Goal: Information Seeking & Learning: Find specific fact

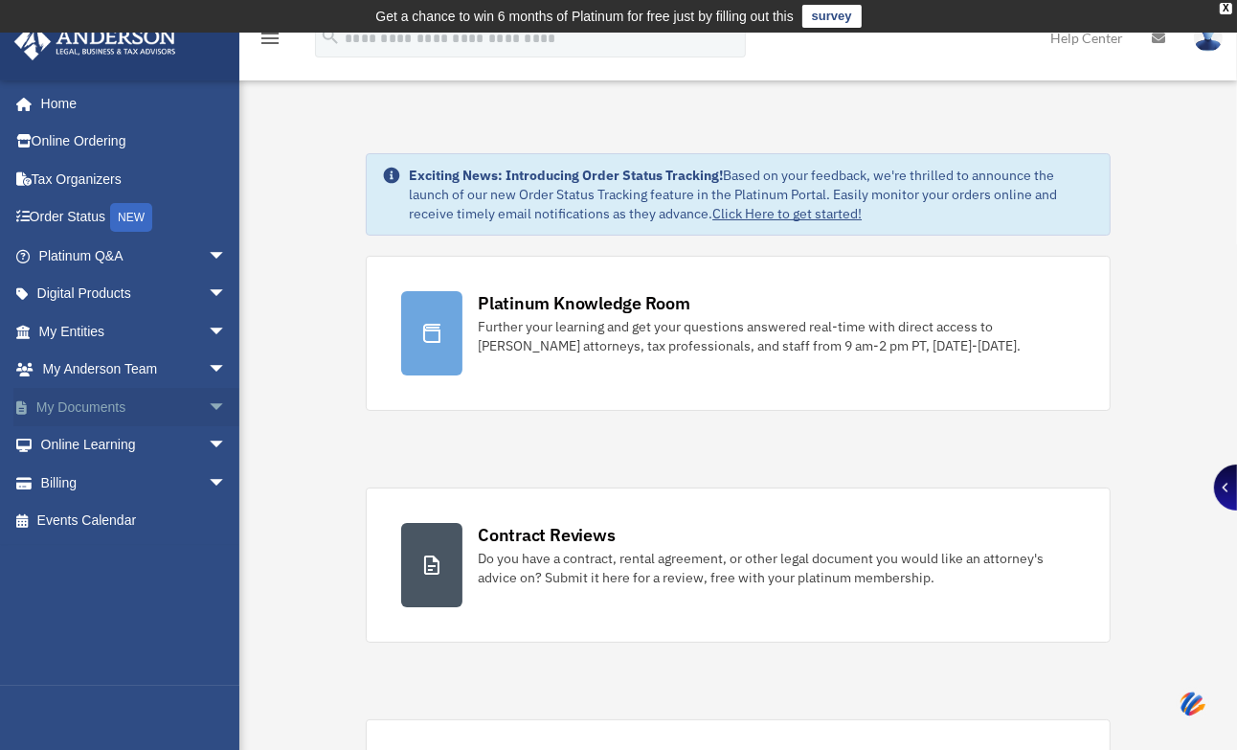
click at [102, 405] on link "My Documents arrow_drop_down" at bounding box center [134, 407] width 242 height 38
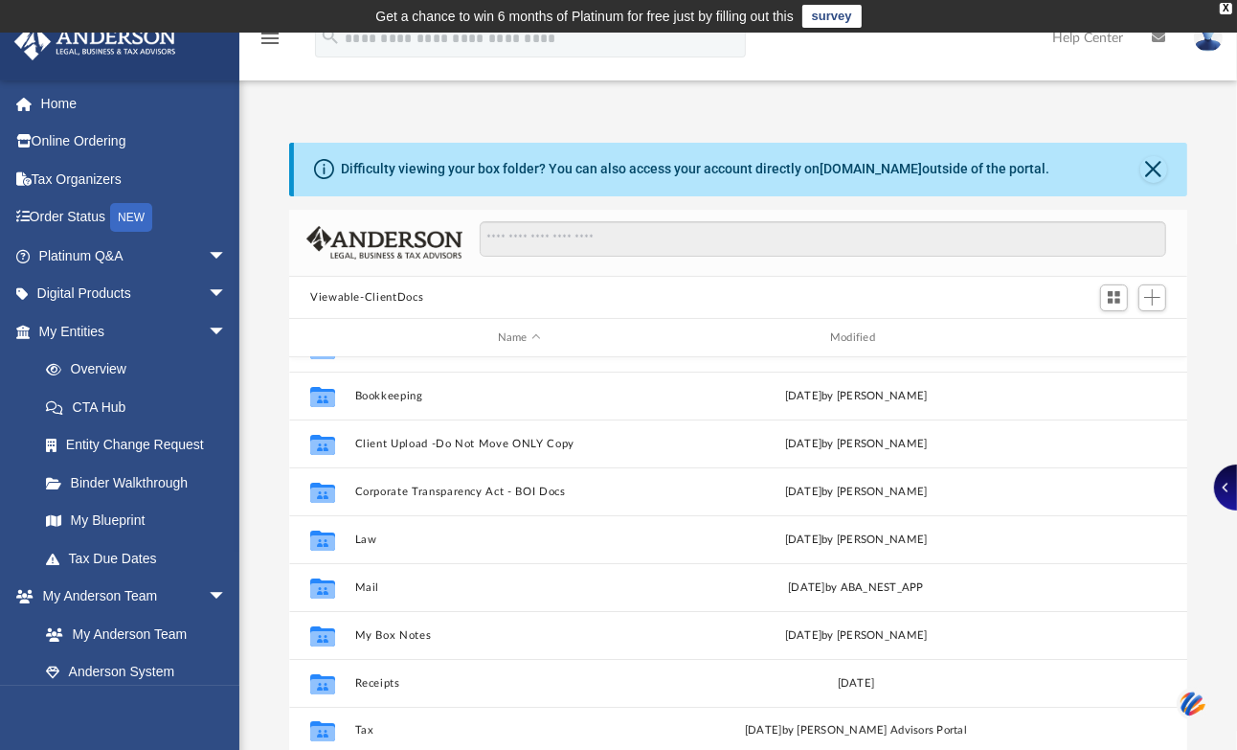
scroll to position [177, 0]
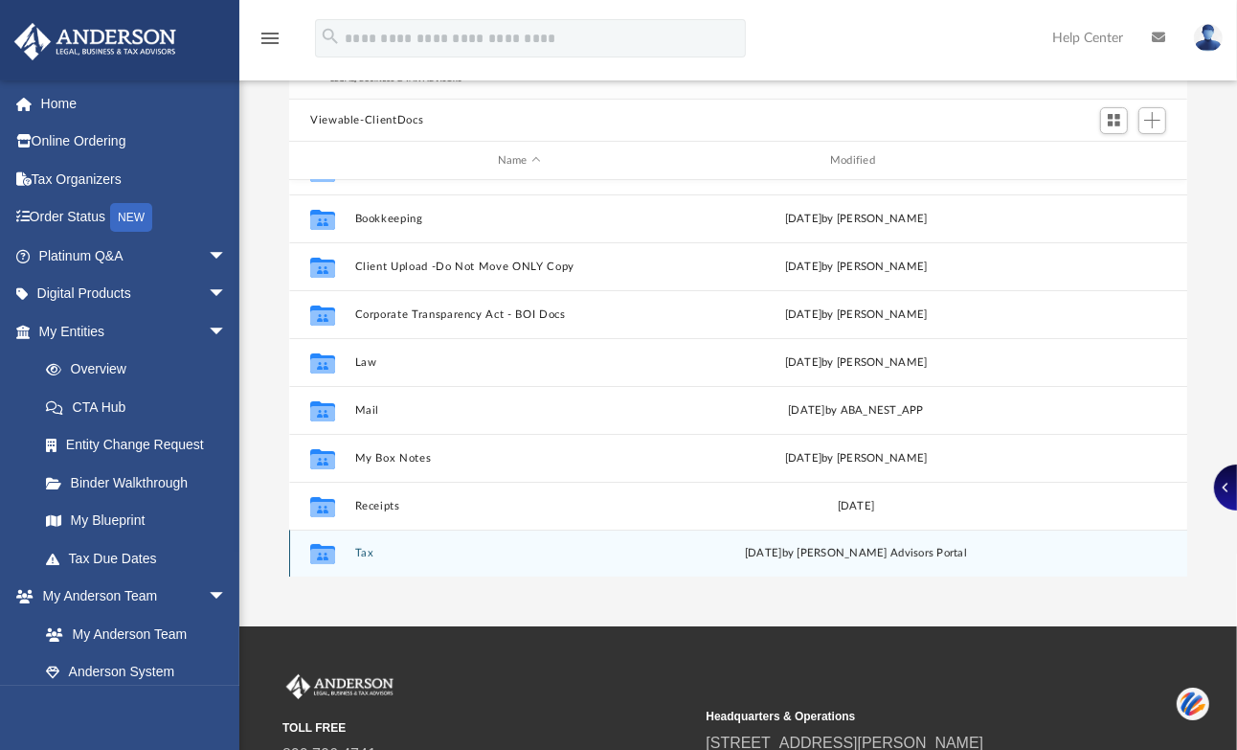
click at [351, 547] on div "Collaborated Folder Tax [DATE] by [PERSON_NAME] Advisors Portal" at bounding box center [738, 553] width 898 height 48
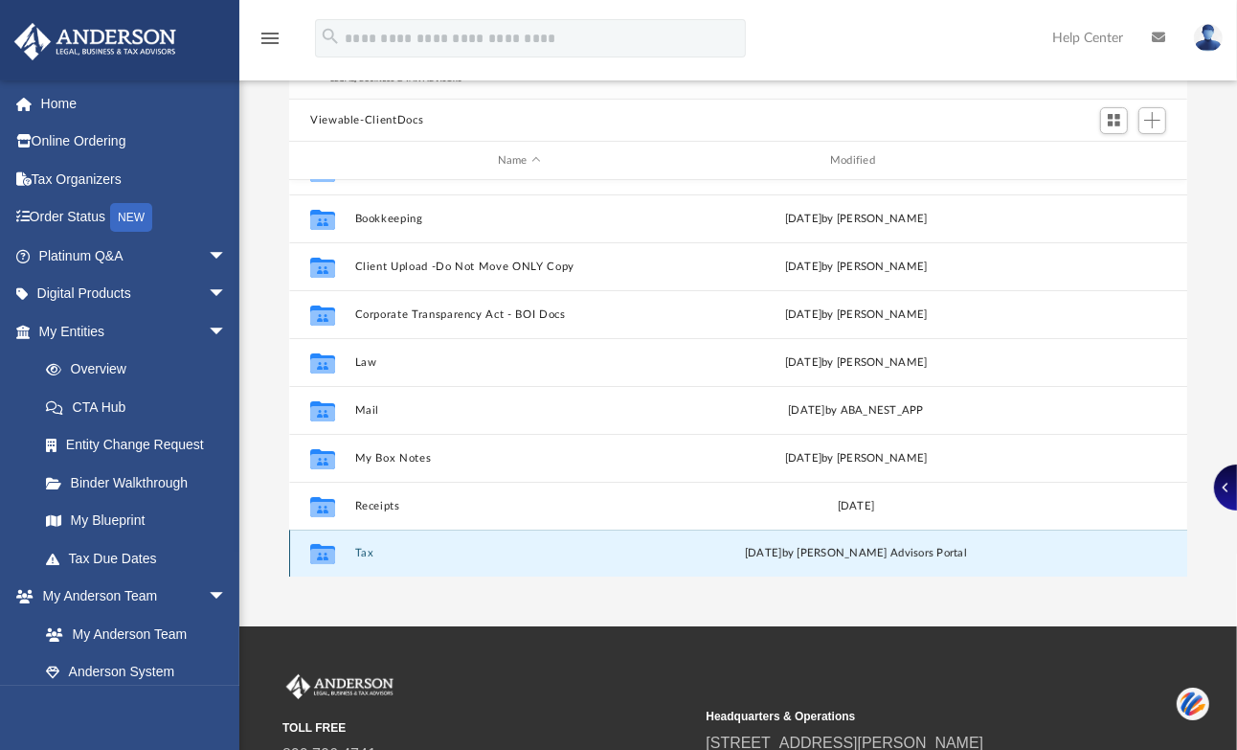
click at [359, 551] on button "Tax" at bounding box center [519, 554] width 328 height 12
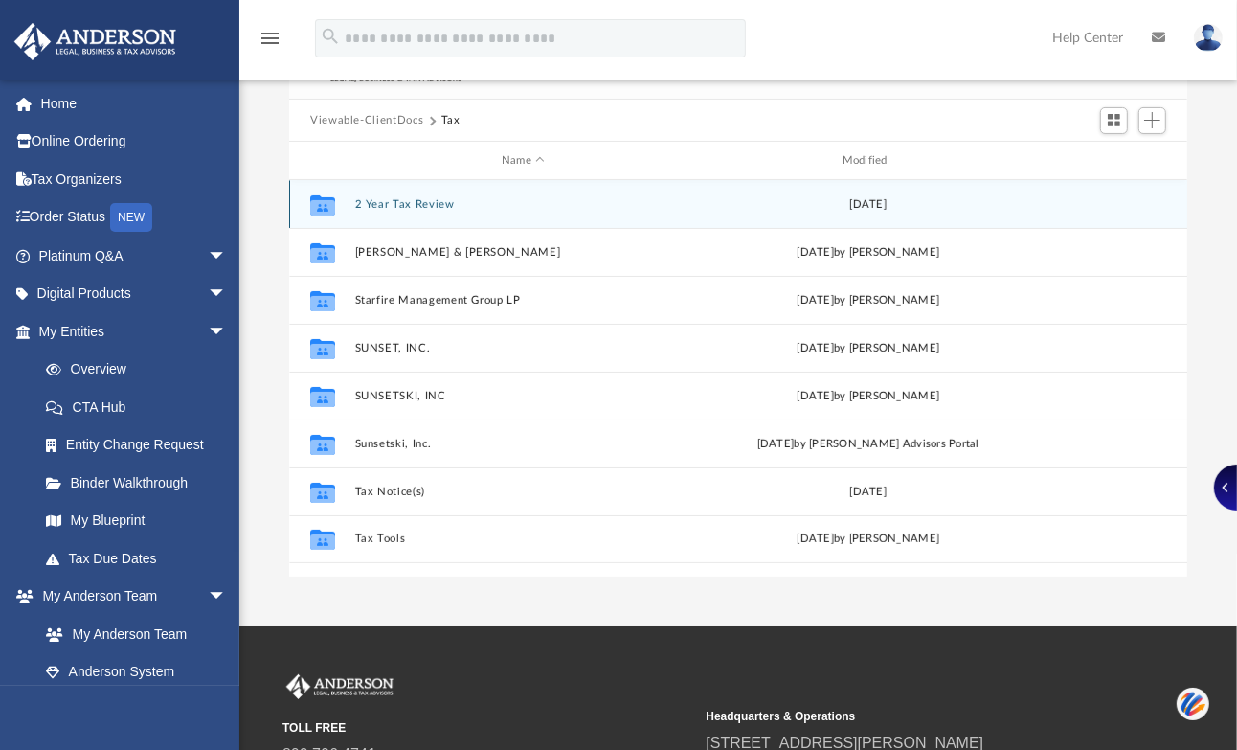
scroll to position [0, 0]
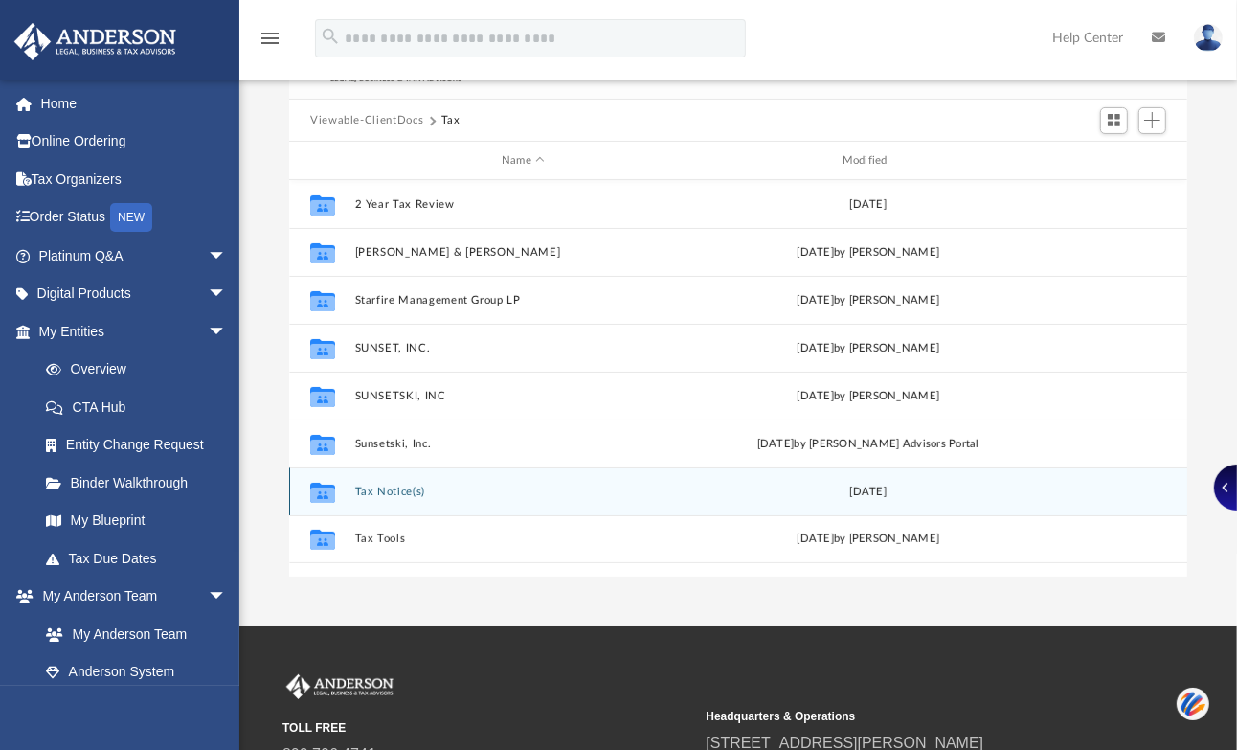
click at [377, 490] on button "Tax Notice(s)" at bounding box center [523, 491] width 337 height 12
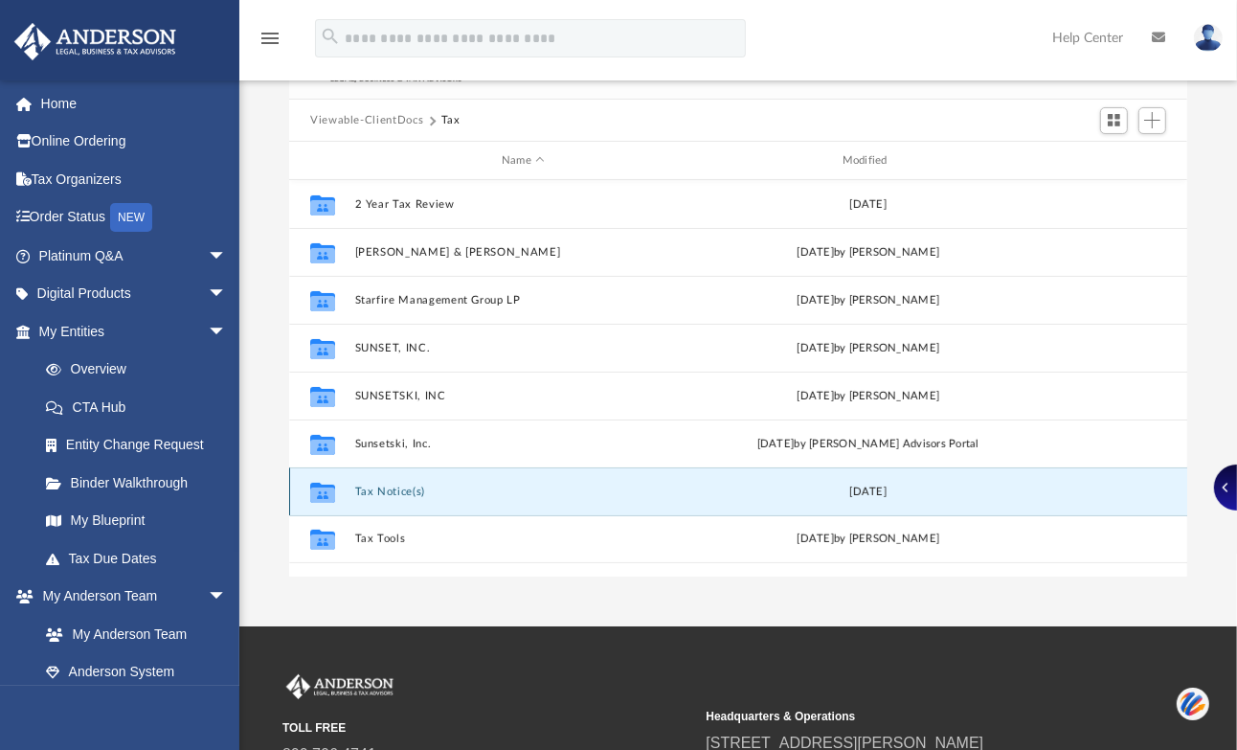
click at [377, 490] on button "Tax Notice(s)" at bounding box center [523, 491] width 337 height 12
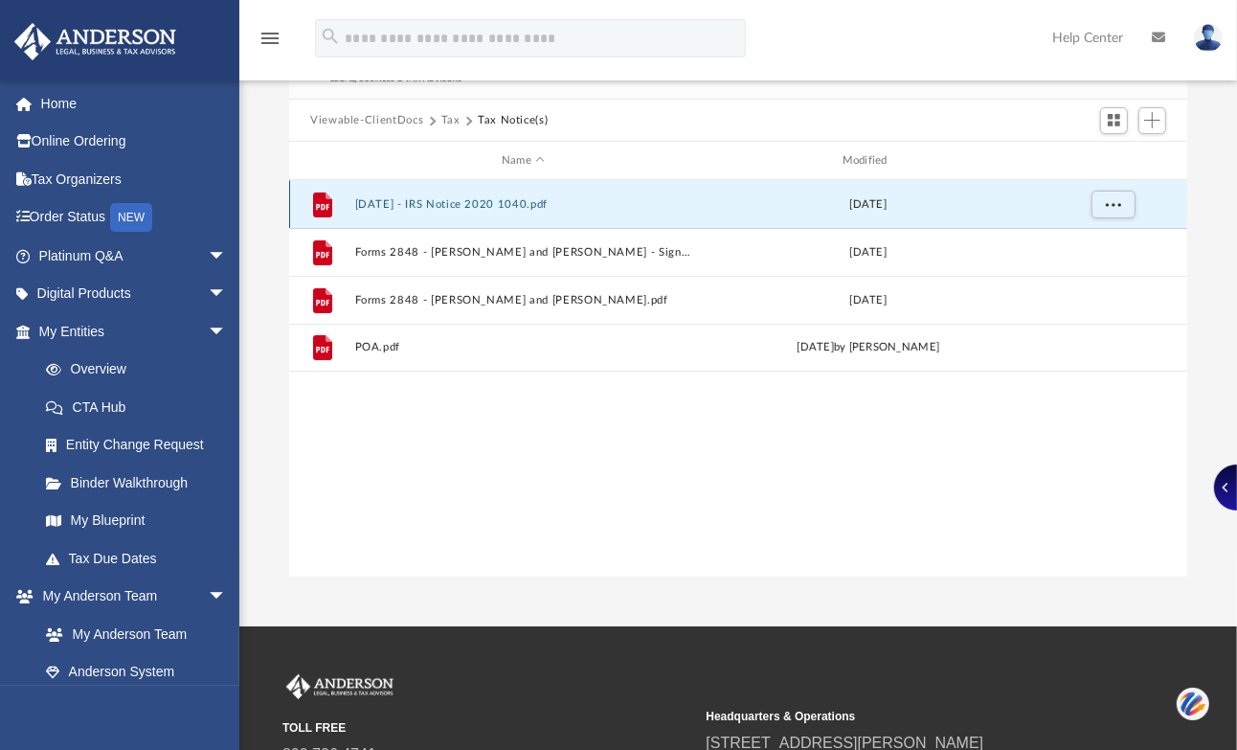
click at [391, 199] on button "2022.09.09 - IRS Notice 2020 1040.pdf" at bounding box center [523, 204] width 337 height 12
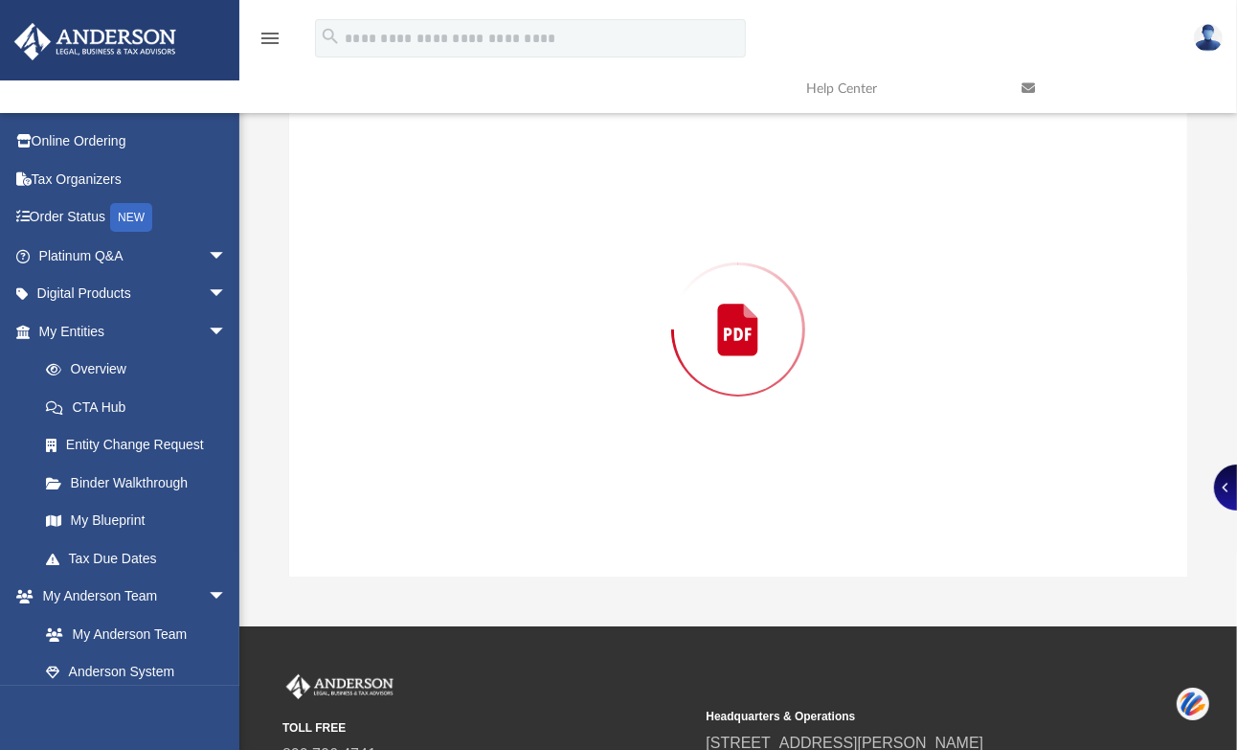
click at [395, 201] on div "Preview" at bounding box center [738, 329] width 898 height 494
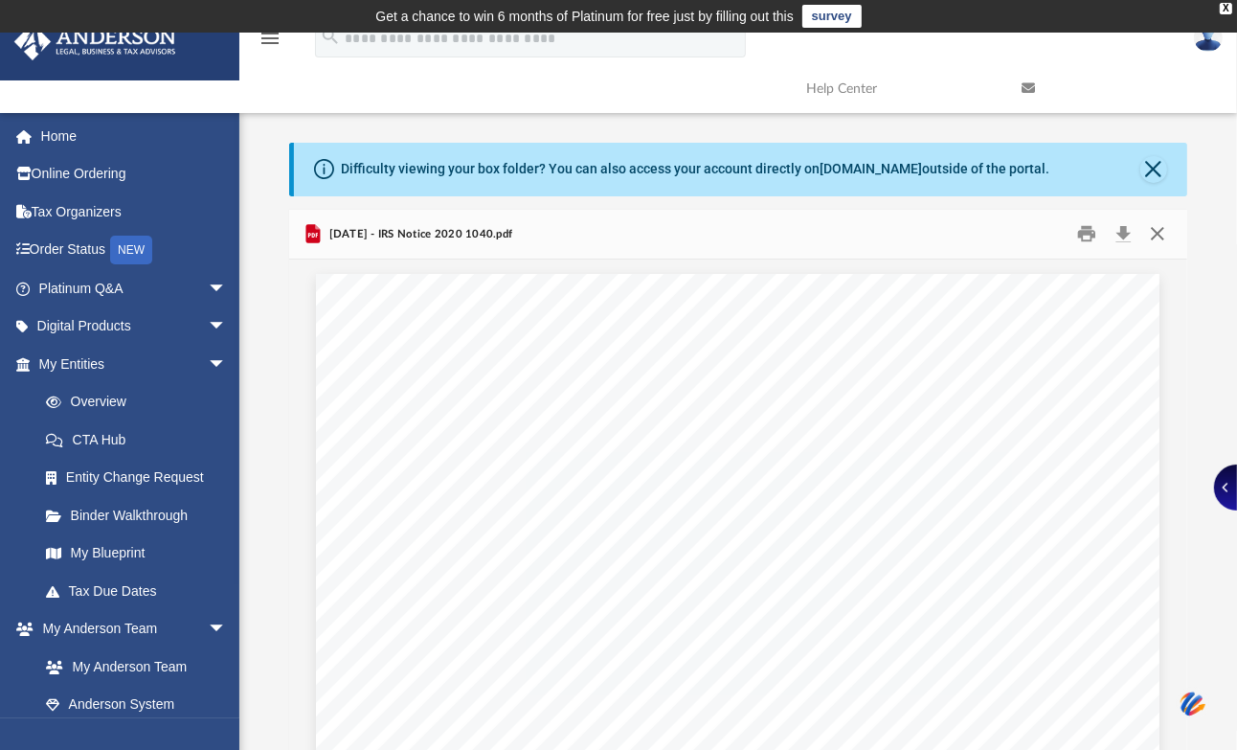
click at [1163, 233] on button "Close" at bounding box center [1157, 234] width 34 height 30
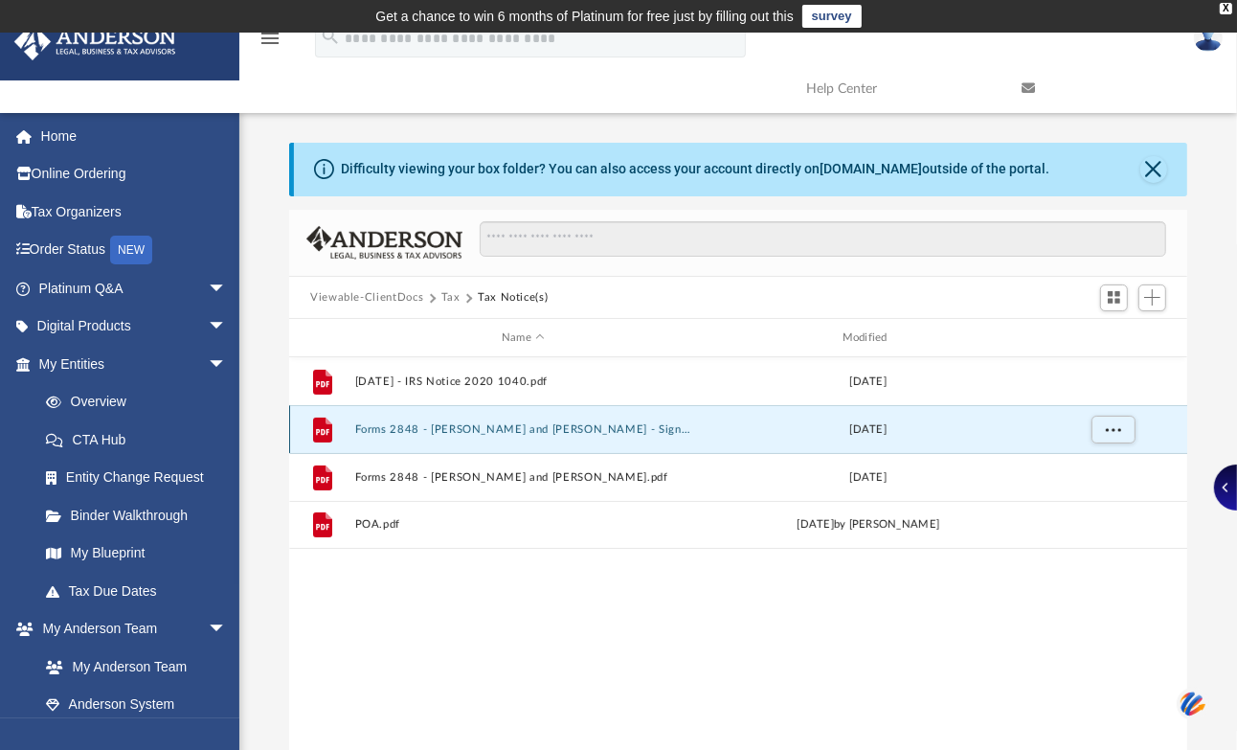
click at [377, 425] on button "Forms 2848 - Davenport, Rundy and Suzanne - Signed.pdf" at bounding box center [523, 429] width 337 height 12
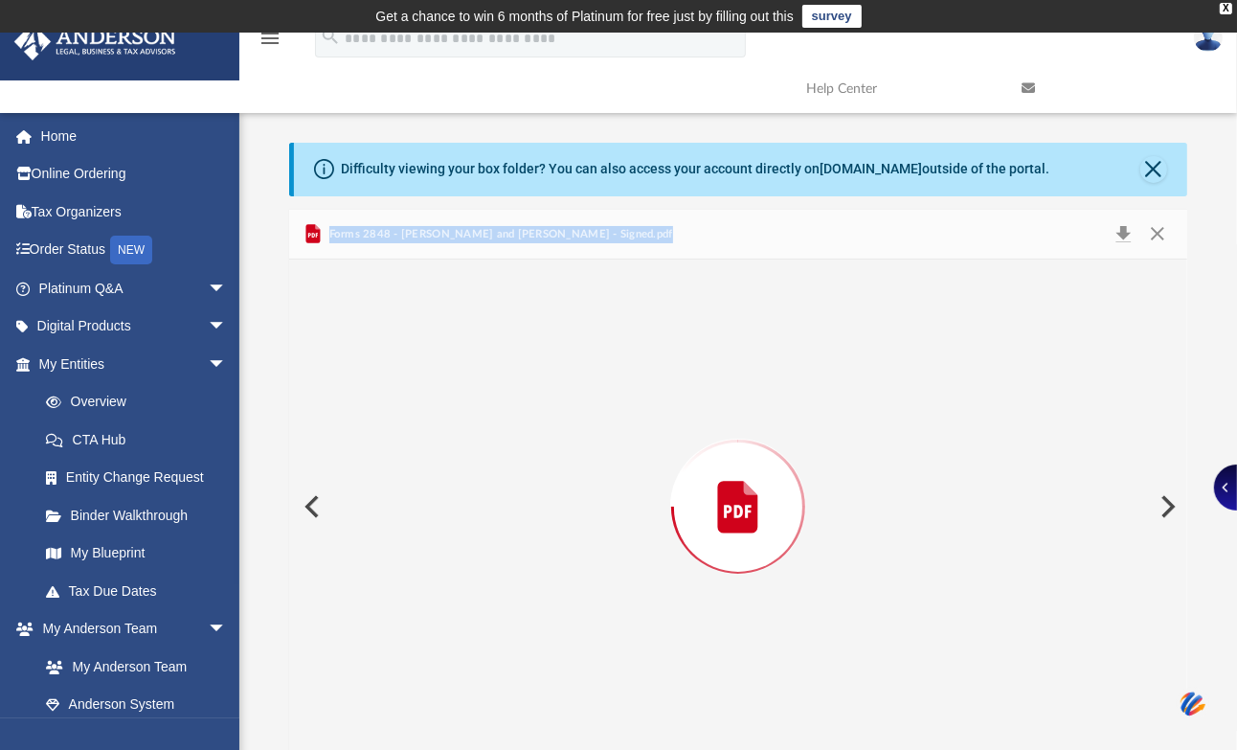
scroll to position [4, 0]
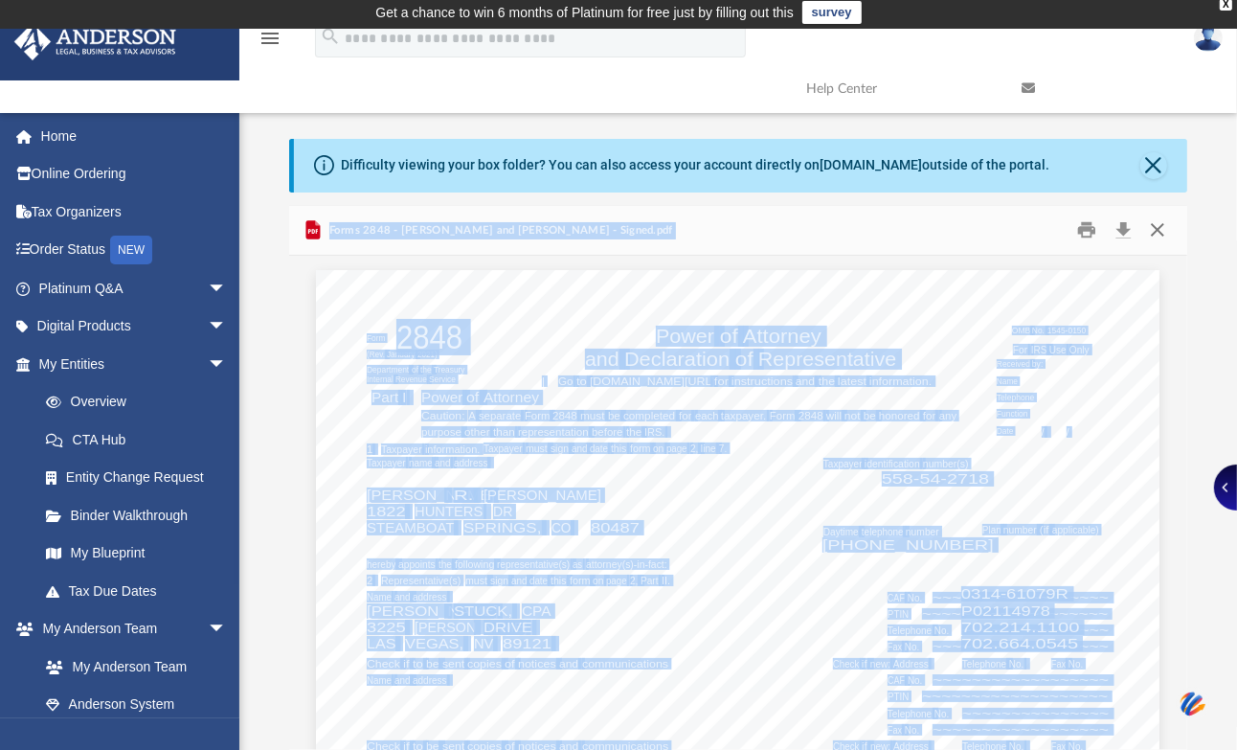
click at [1163, 228] on button "Close" at bounding box center [1157, 230] width 34 height 30
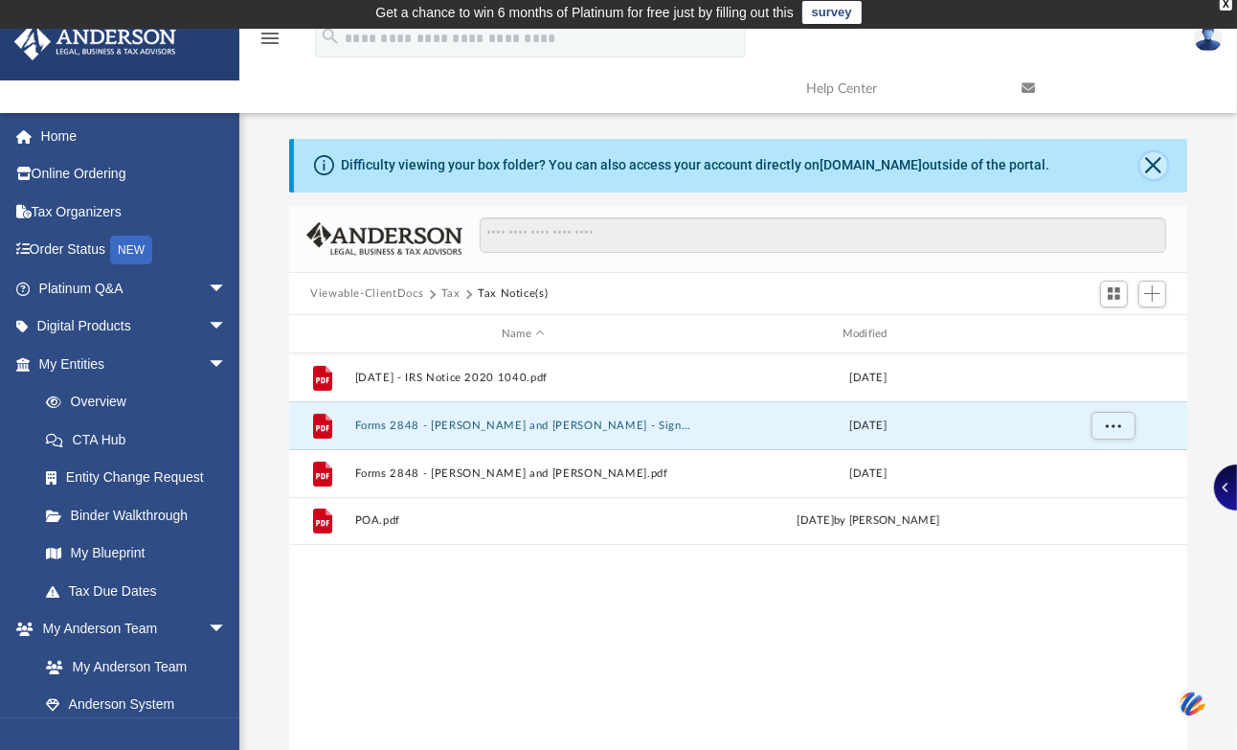
click at [1152, 161] on button "Close" at bounding box center [1153, 165] width 27 height 27
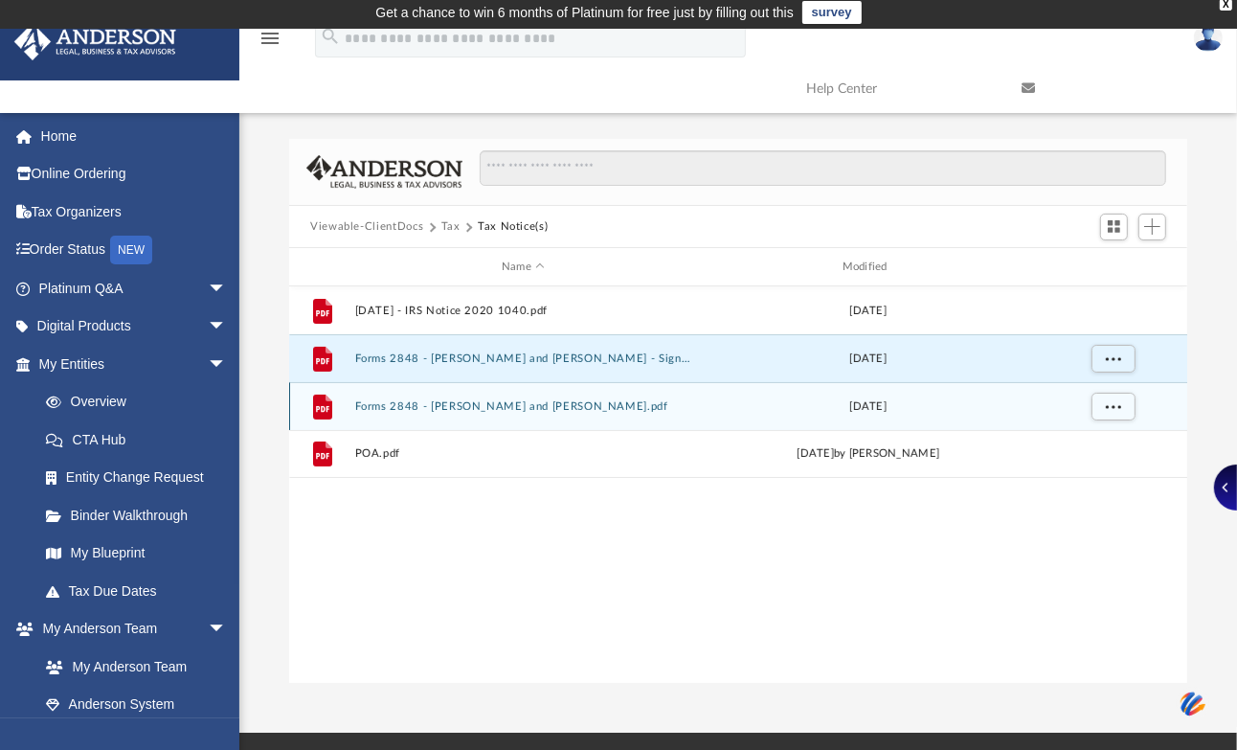
click at [422, 400] on button "Forms 2848 - Davenport, Rundy and Suzanne.pdf" at bounding box center [523, 406] width 337 height 12
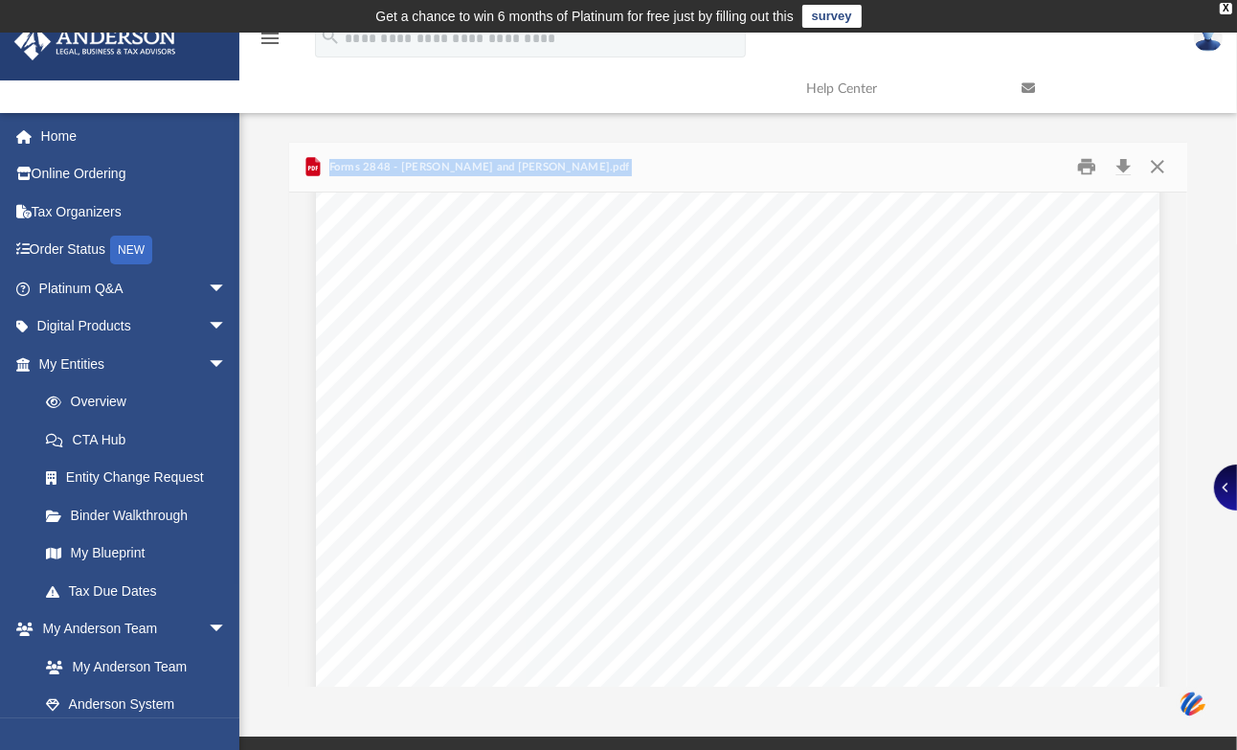
scroll to position [1064, 0]
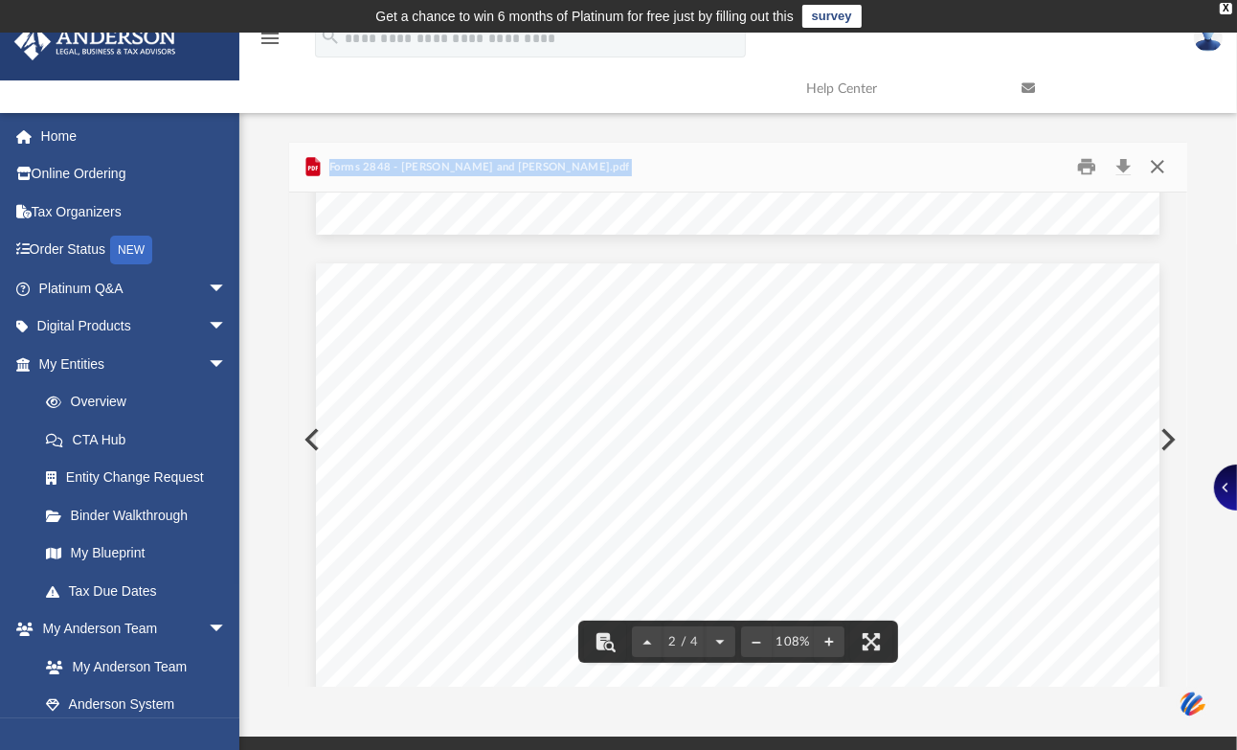
click at [1156, 173] on button "Close" at bounding box center [1157, 167] width 34 height 30
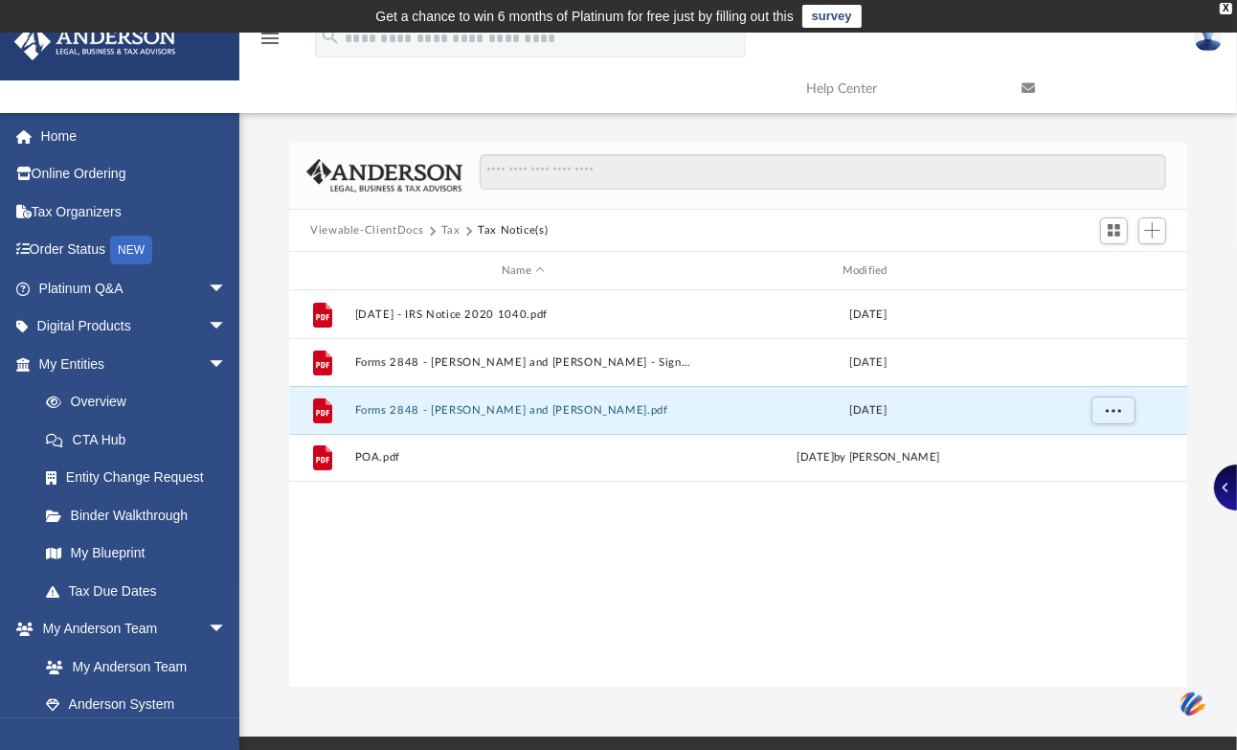
click at [402, 230] on button "Viewable-ClientDocs" at bounding box center [366, 230] width 113 height 17
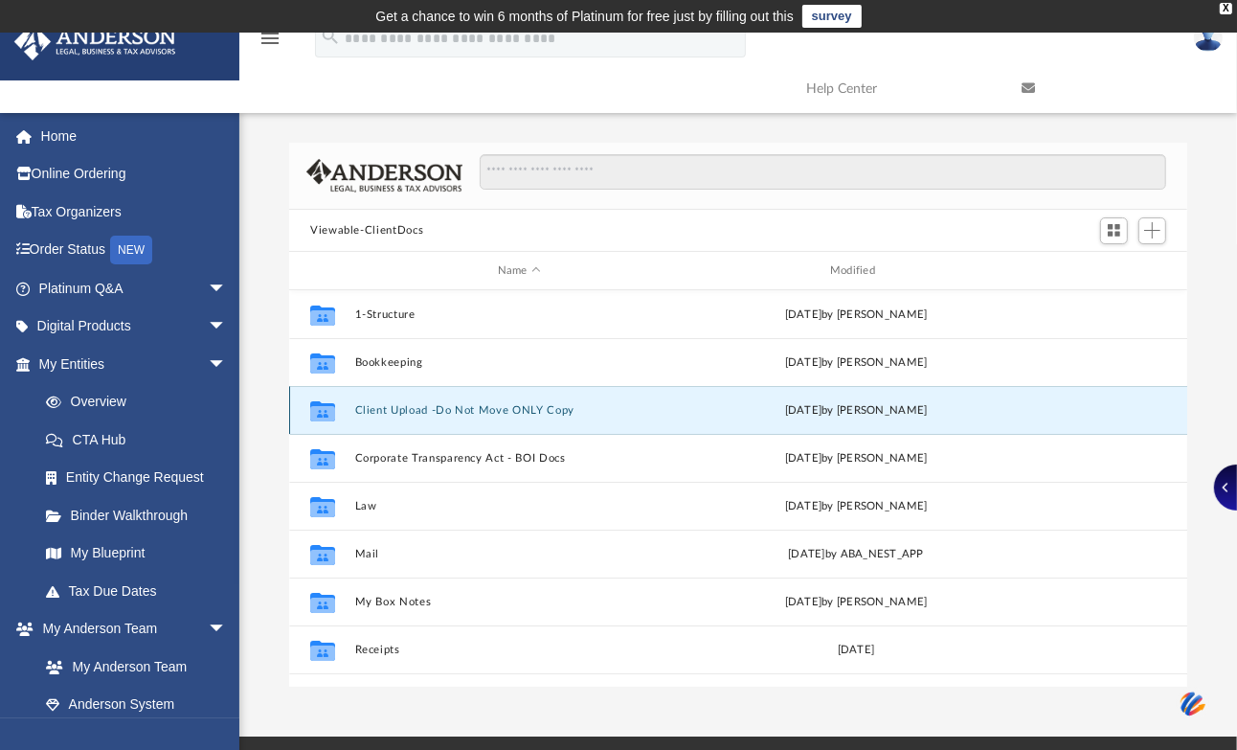
click at [452, 407] on button "Client Upload -Do Not Move ONLY Copy" at bounding box center [519, 410] width 328 height 12
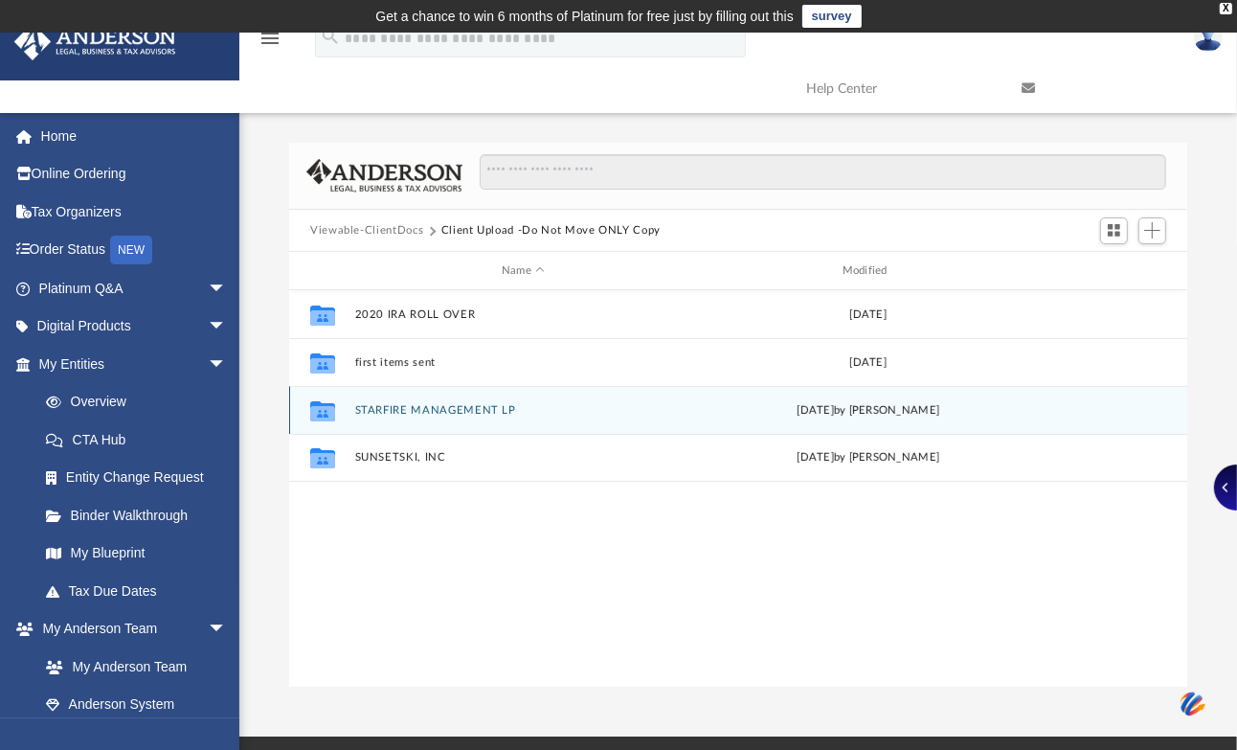
click at [451, 405] on button "STARFIRE MANAGEMENT LP" at bounding box center [523, 410] width 337 height 12
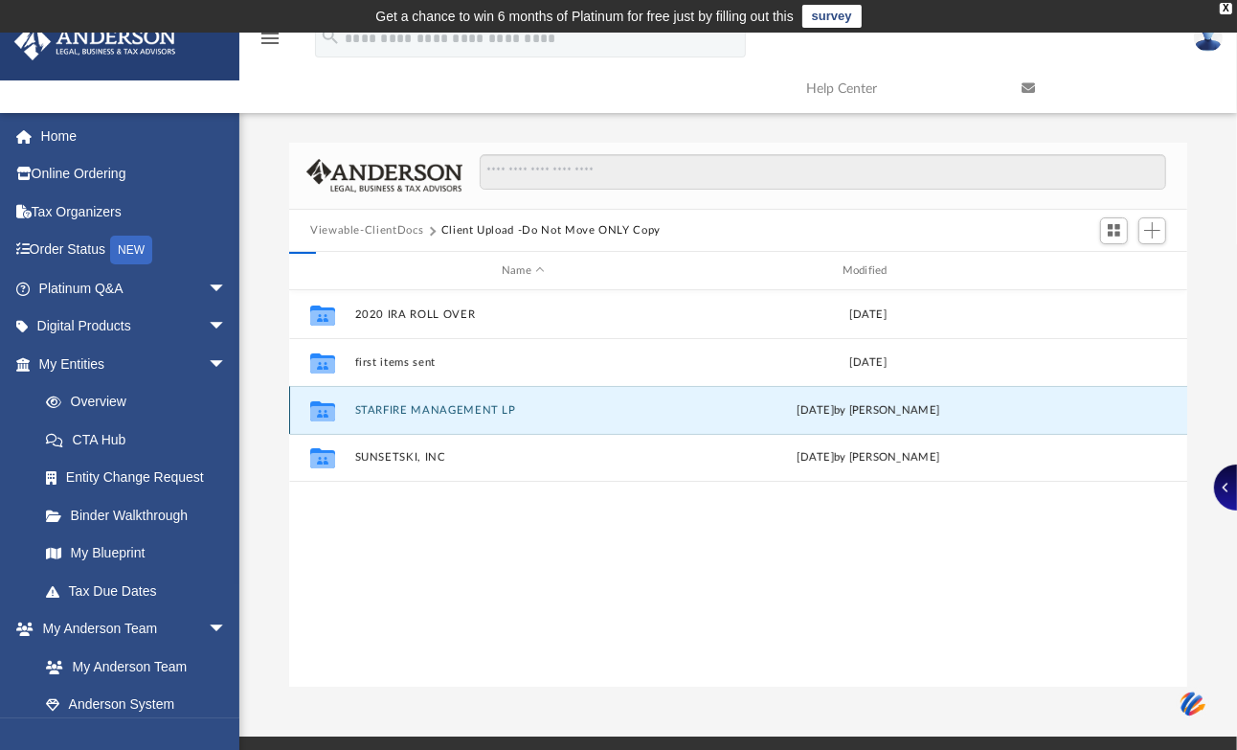
click at [451, 405] on button "STARFIRE MANAGEMENT LP" at bounding box center [523, 410] width 337 height 12
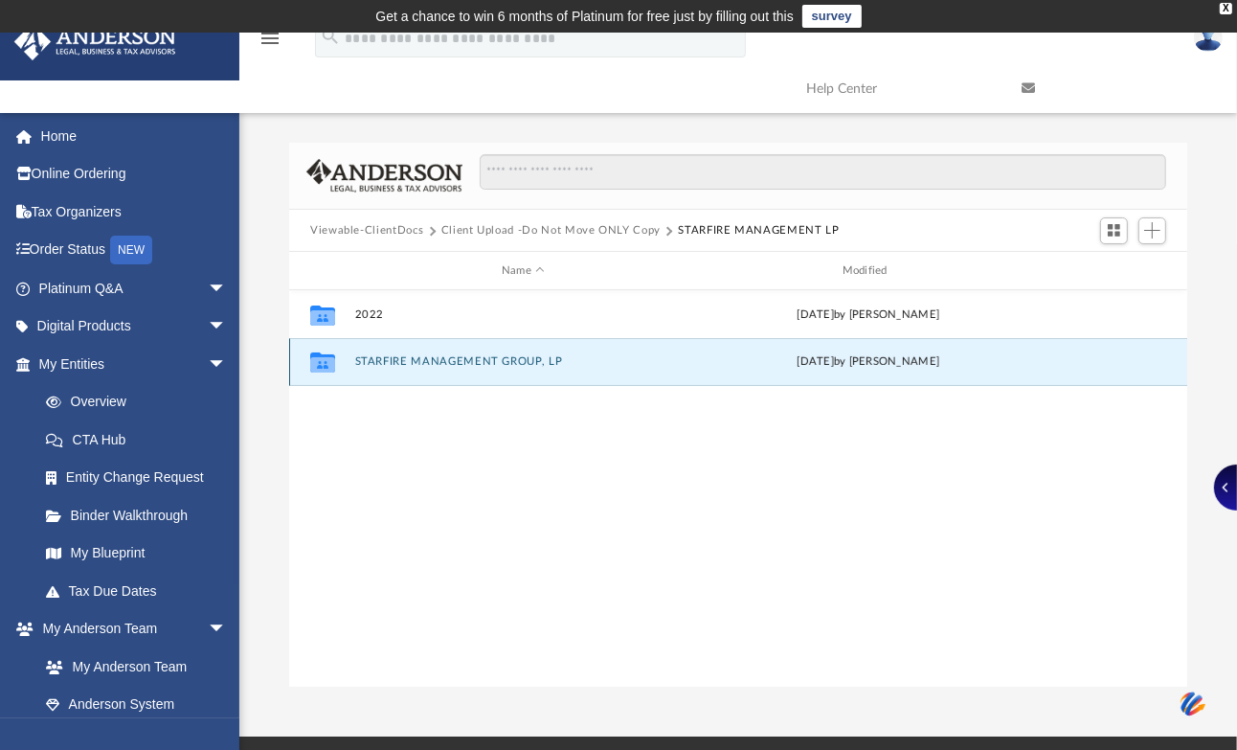
click at [413, 359] on button "STARFIRE MANAGEMENT GROUP, LP" at bounding box center [523, 362] width 337 height 12
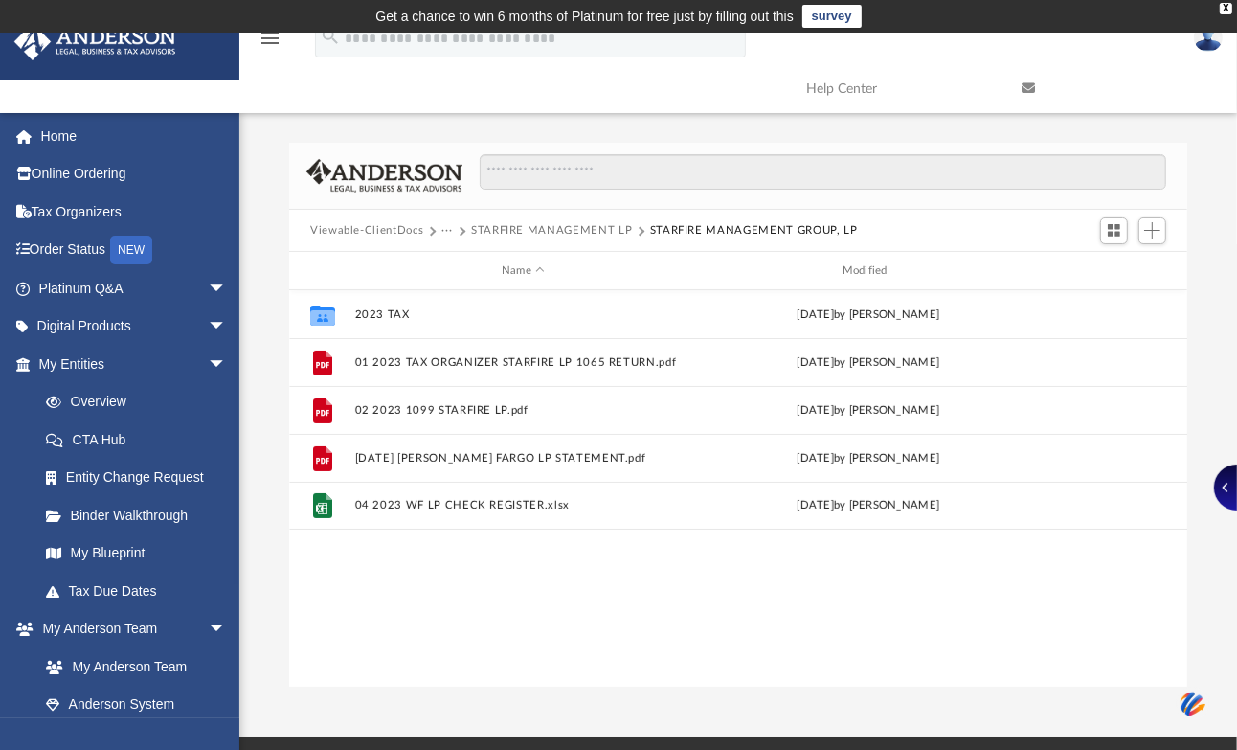
click at [446, 223] on button "···" at bounding box center [447, 230] width 12 height 17
click at [383, 220] on div "Viewable-ClientDocs ··· STARFIRE MANAGEMENT LP STARFIRE MANAGEMENT GROUP, LP" at bounding box center [738, 231] width 898 height 42
click at [374, 228] on button "Viewable-ClientDocs" at bounding box center [366, 230] width 113 height 17
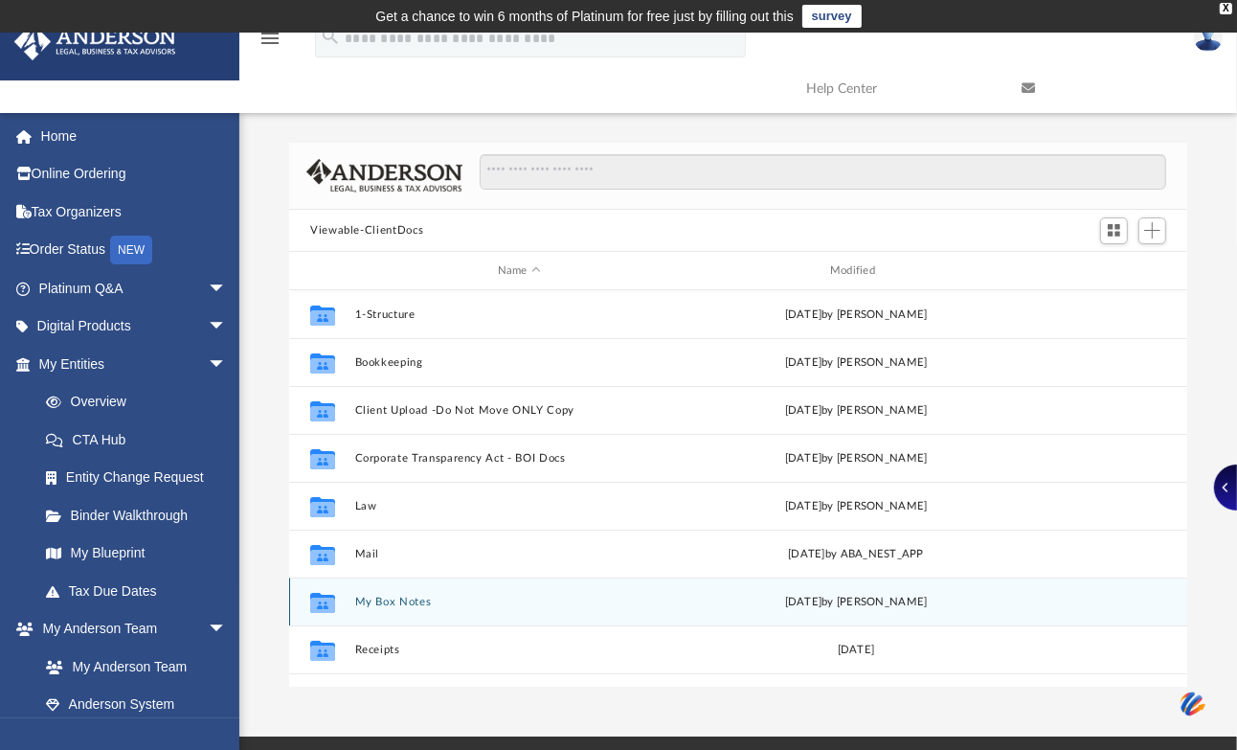
click at [409, 596] on div "Collaborated Folder My Box Notes Thu May 4 2023 by KINGSLEY RUNDELL DAVENPORT" at bounding box center [738, 601] width 898 height 48
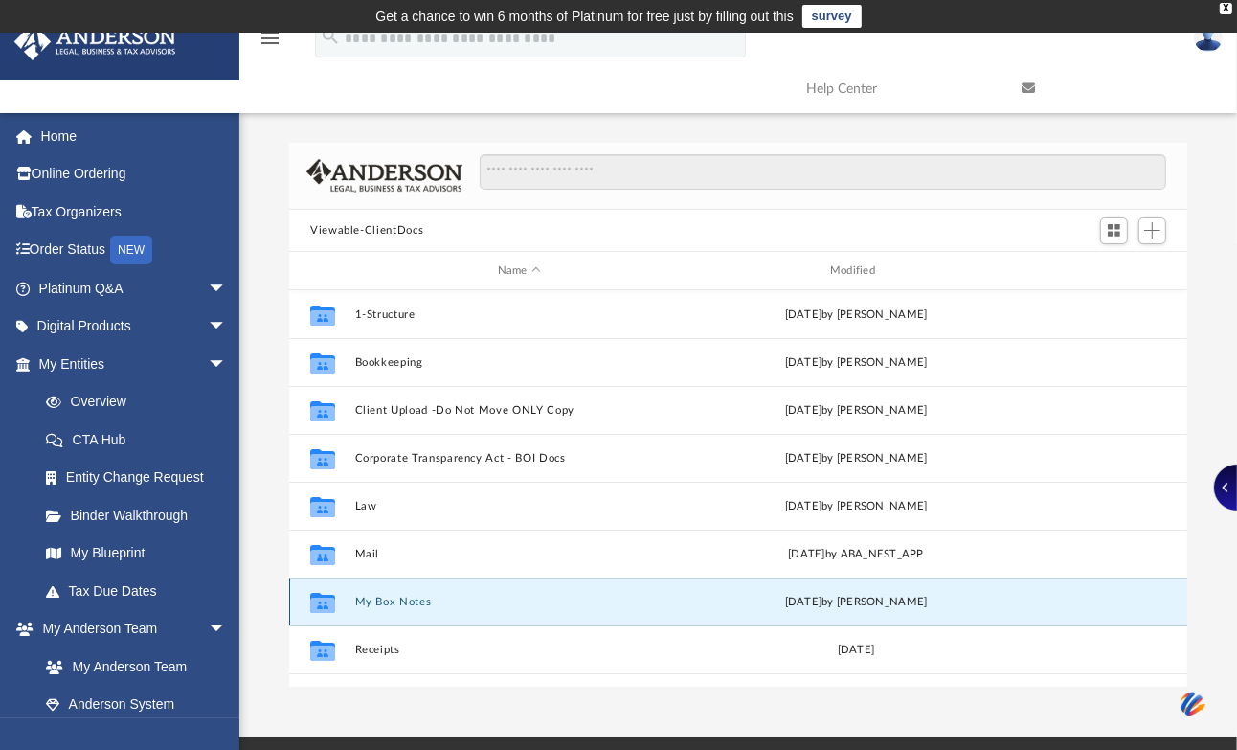
click at [396, 592] on div "Collaborated Folder My Box Notes Thu May 4 2023 by KINGSLEY RUNDELL DAVENPORT" at bounding box center [738, 601] width 898 height 48
click at [308, 606] on icon "Collaborated Folder" at bounding box center [322, 602] width 31 height 31
click at [319, 594] on icon "grid" at bounding box center [322, 603] width 25 height 20
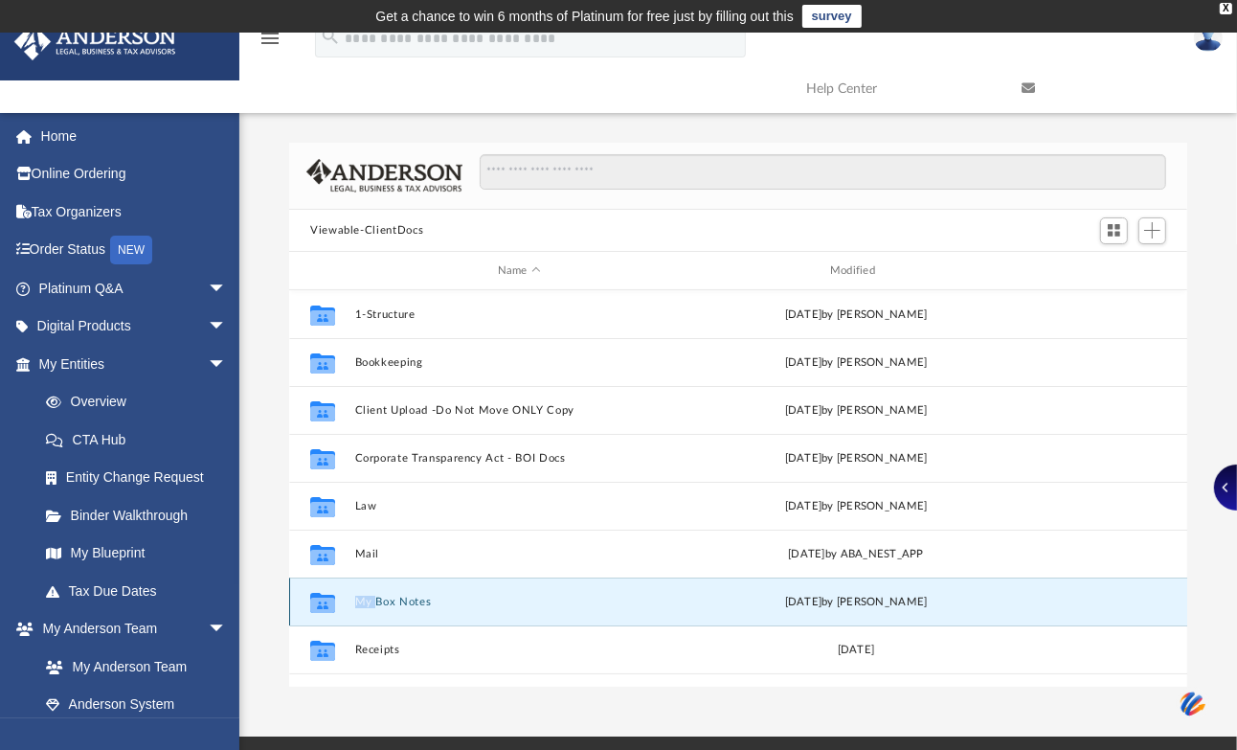
click at [319, 594] on icon "grid" at bounding box center [322, 603] width 25 height 20
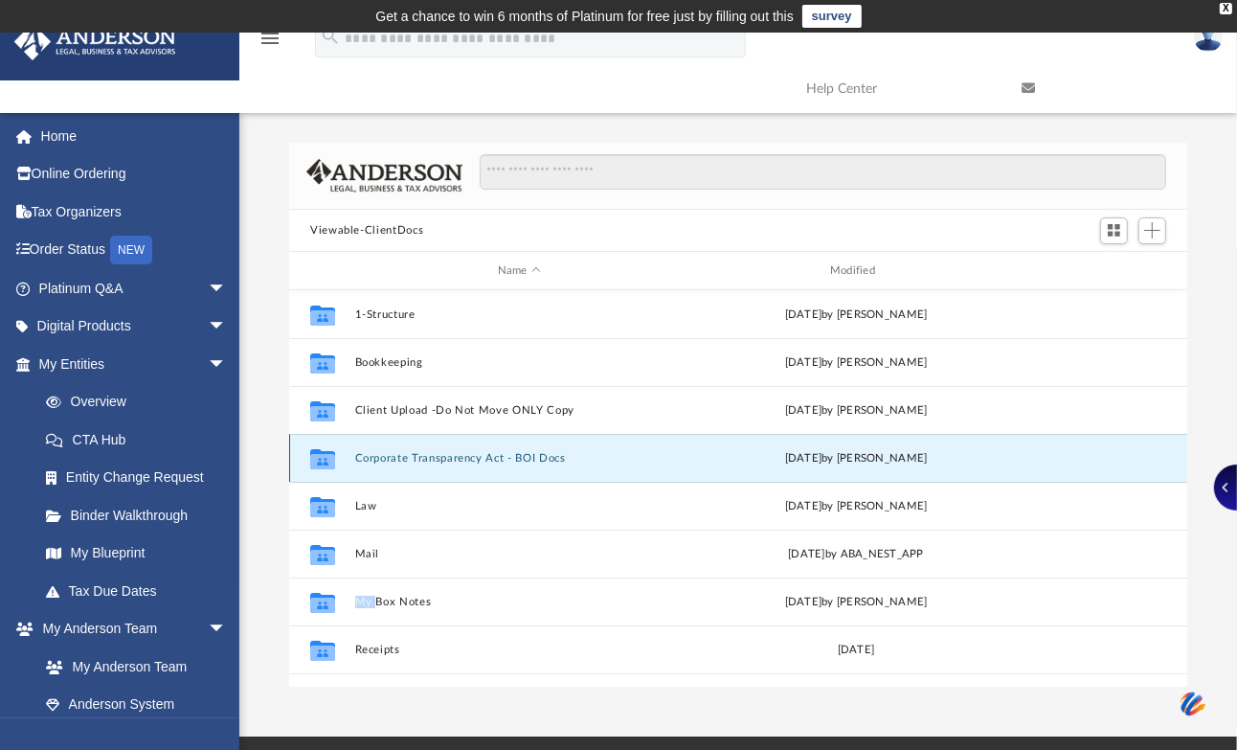
click at [415, 454] on button "Corporate Transparency Act - BOI Docs" at bounding box center [519, 458] width 328 height 12
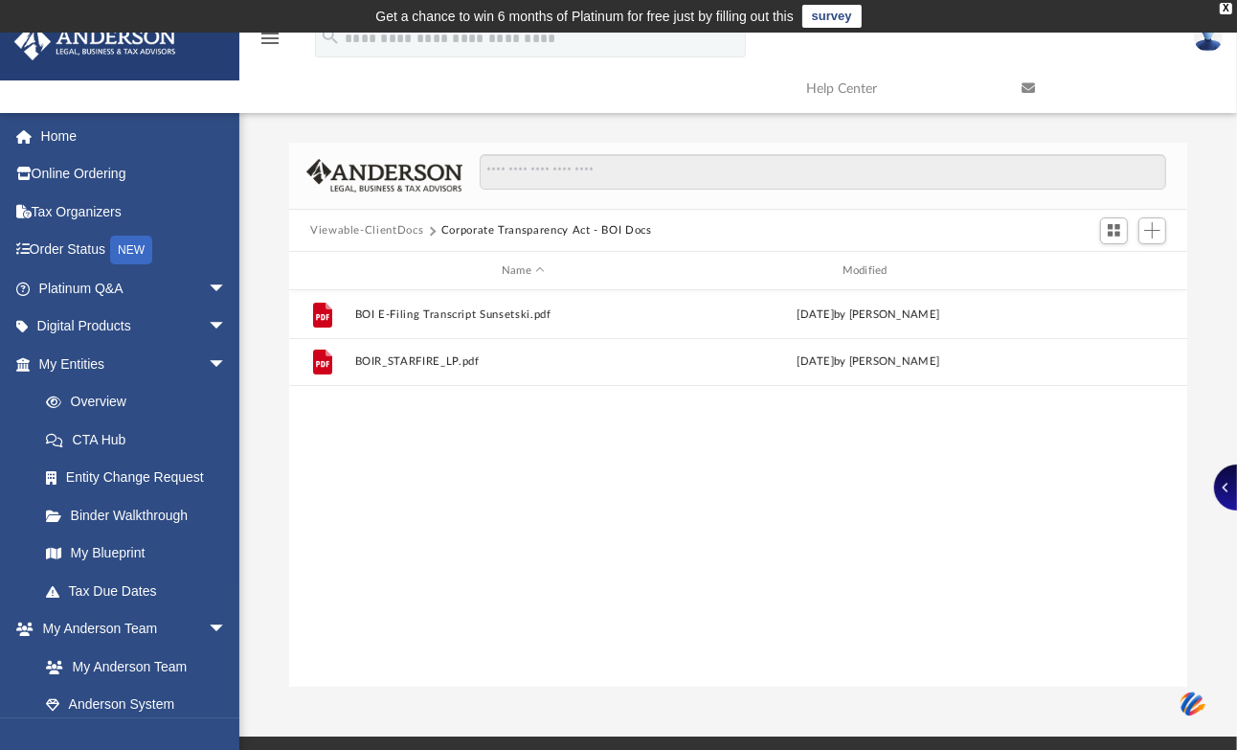
click at [387, 222] on button "Viewable-ClientDocs" at bounding box center [366, 230] width 113 height 17
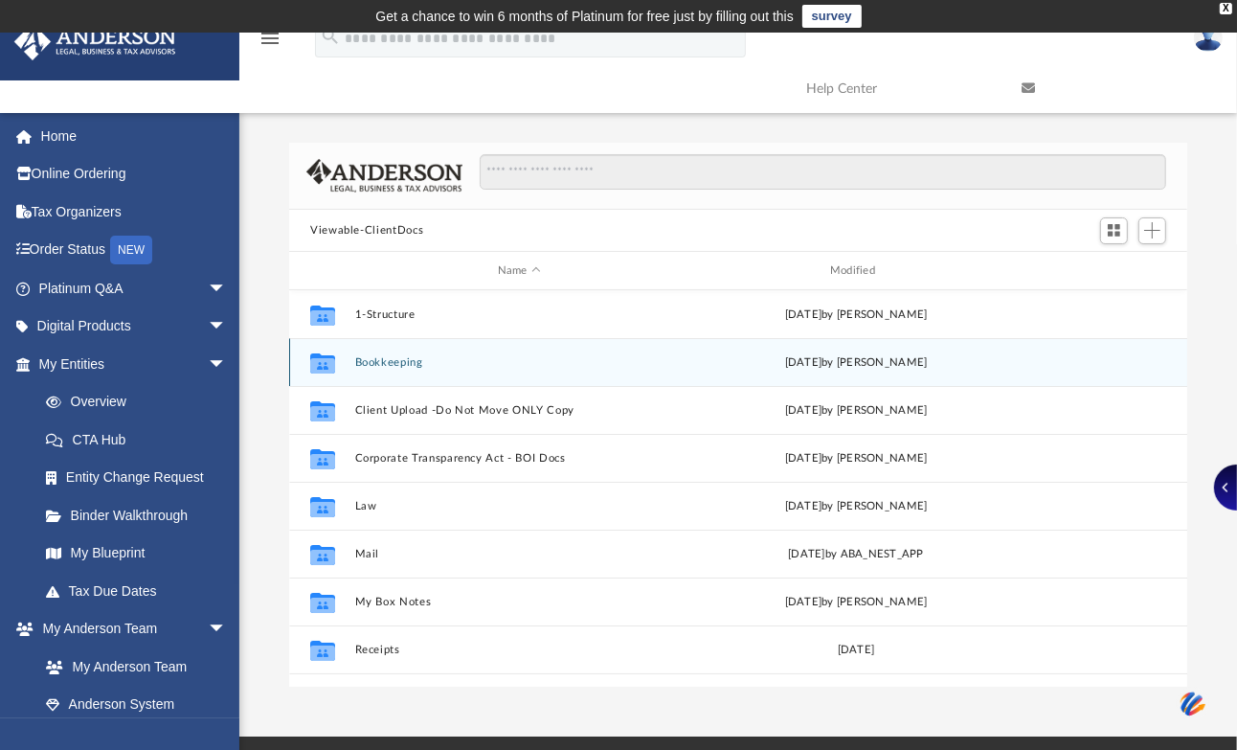
click at [399, 358] on button "Bookkeeping" at bounding box center [519, 362] width 328 height 12
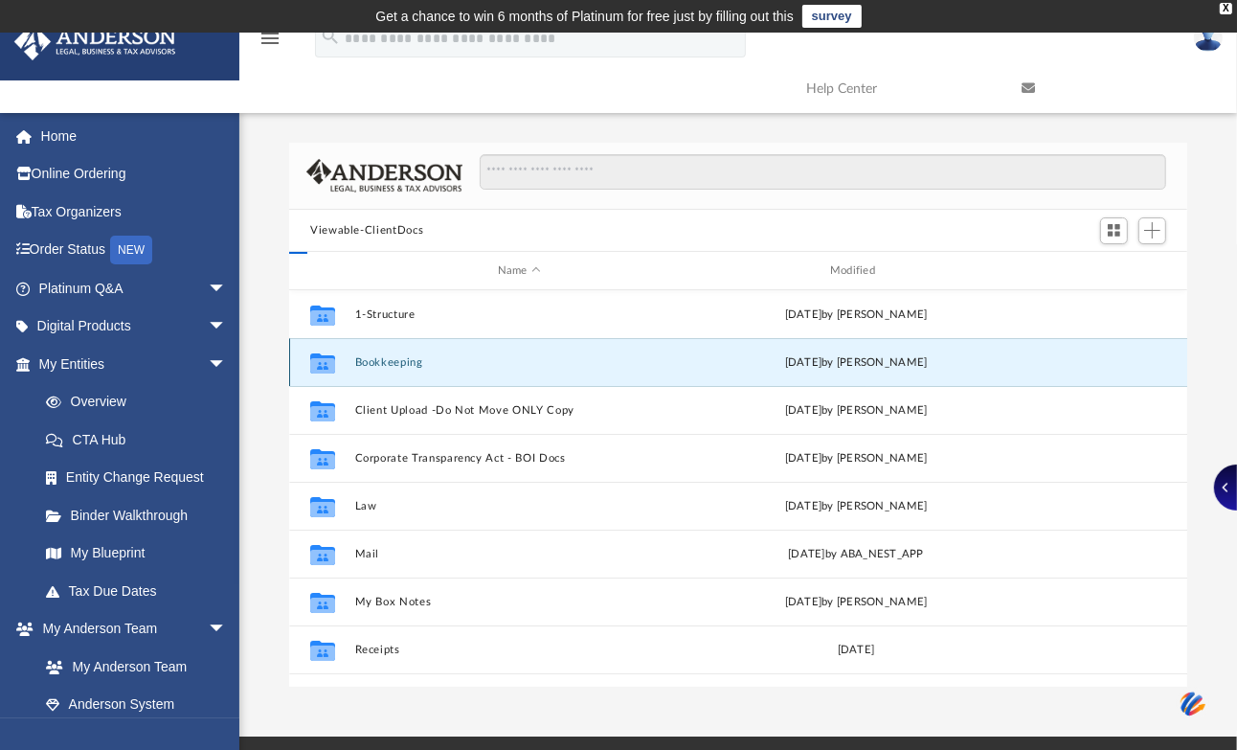
click at [399, 358] on button "Bookkeeping" at bounding box center [519, 362] width 328 height 12
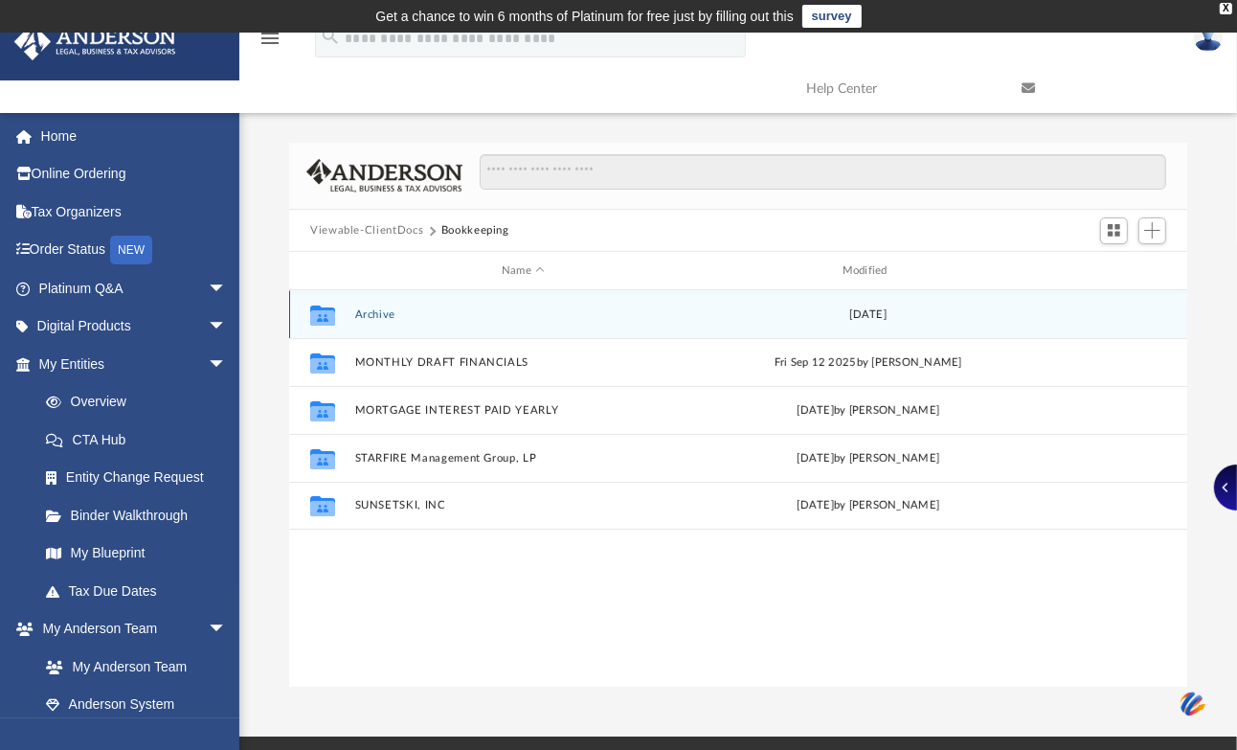
click at [373, 307] on div "Collaborated Folder Archive Thu Mar 2 2023" at bounding box center [738, 314] width 898 height 48
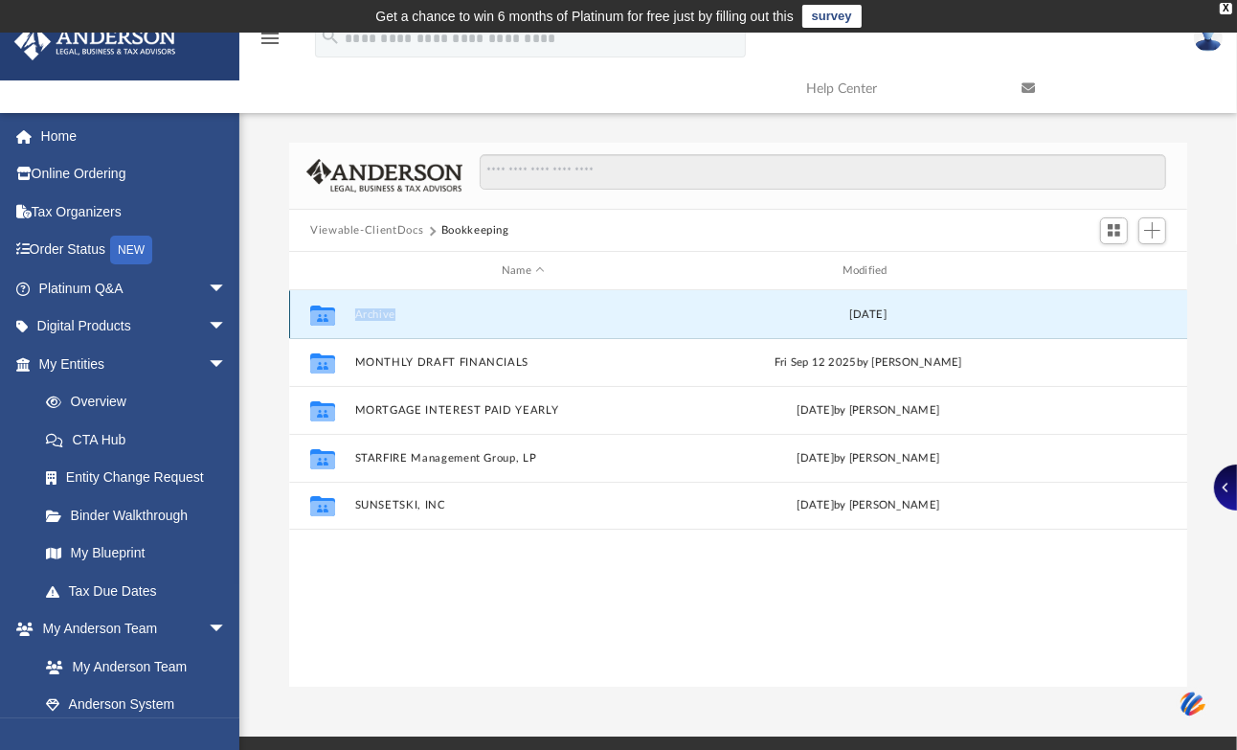
click at [373, 307] on div "Collaborated Folder Archive Thu Mar 2 2023" at bounding box center [738, 314] width 898 height 48
click at [379, 311] on button "Archive" at bounding box center [523, 314] width 337 height 12
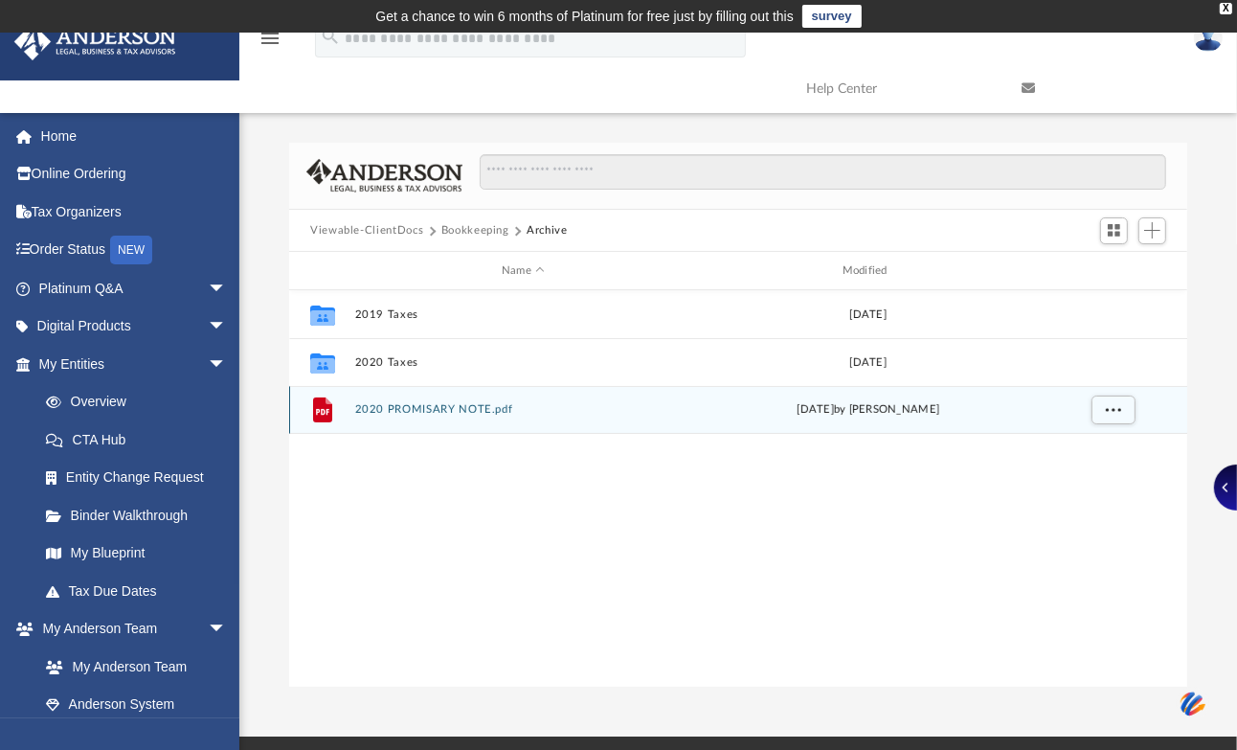
click at [419, 405] on button "2020 PROMISARY NOTE.pdf" at bounding box center [523, 410] width 337 height 12
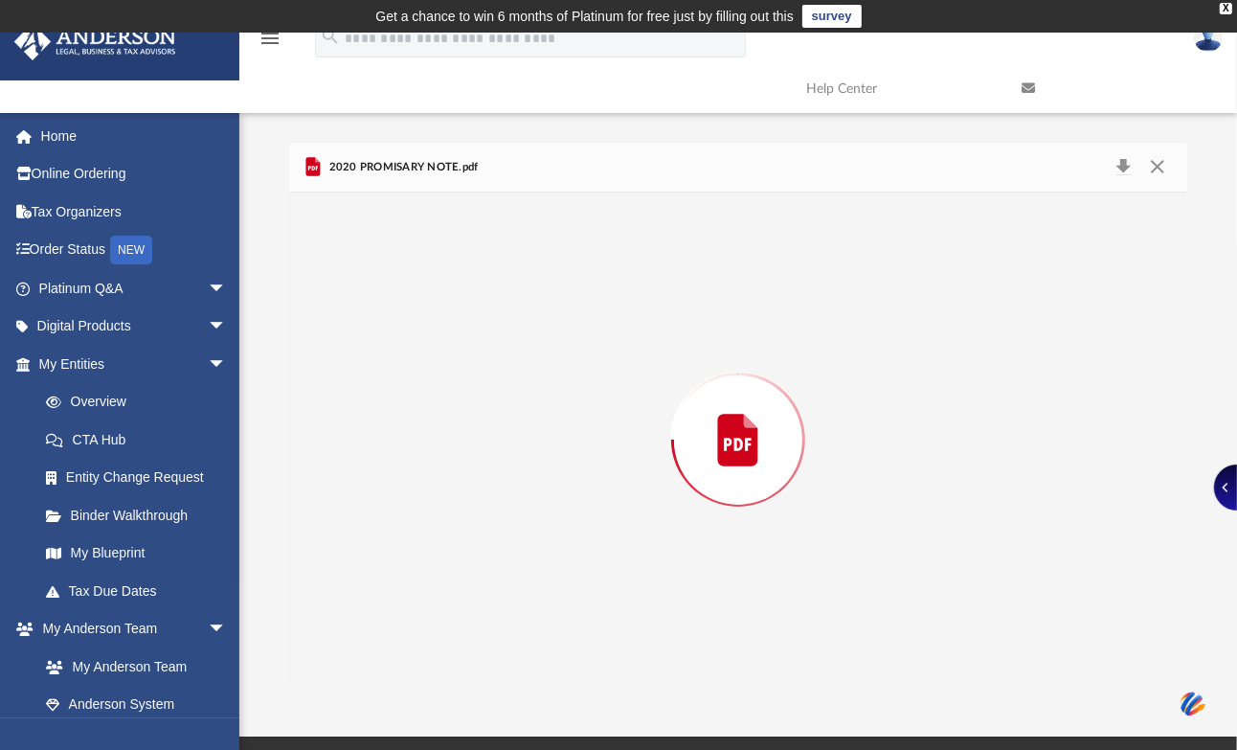
click at [419, 405] on div "Preview" at bounding box center [738, 439] width 898 height 494
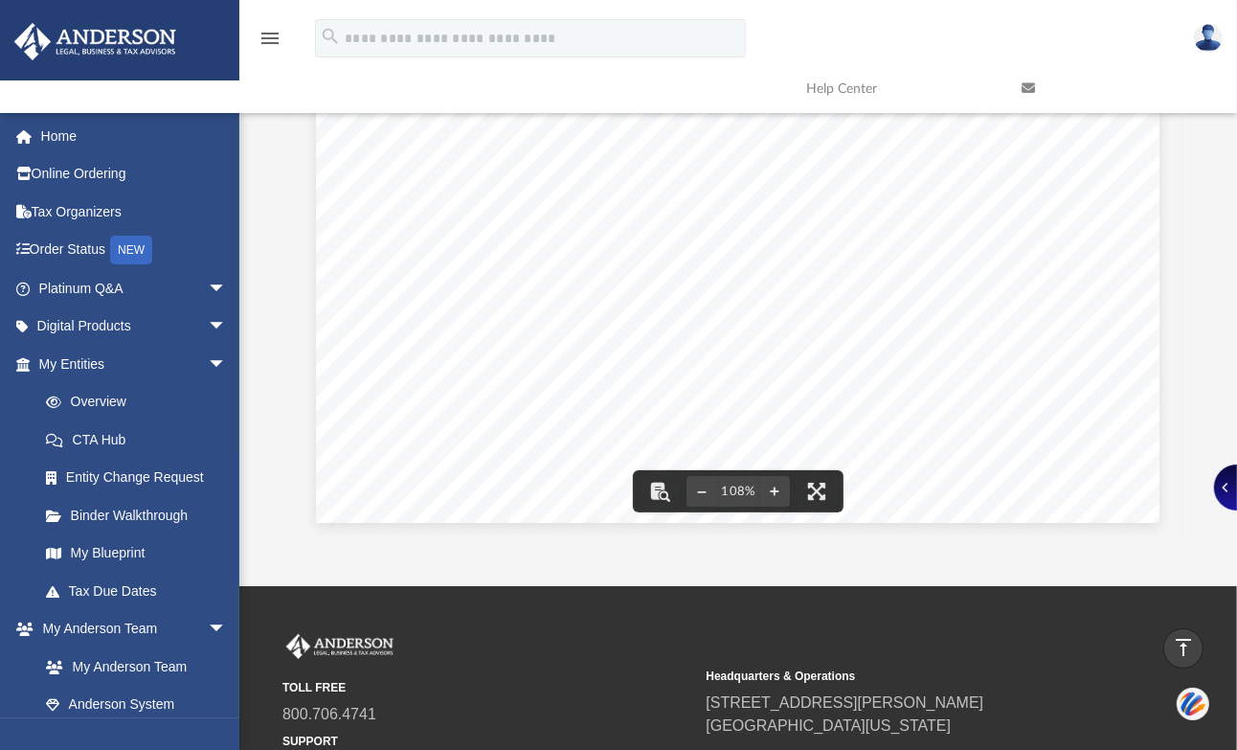
scroll to position [0, 0]
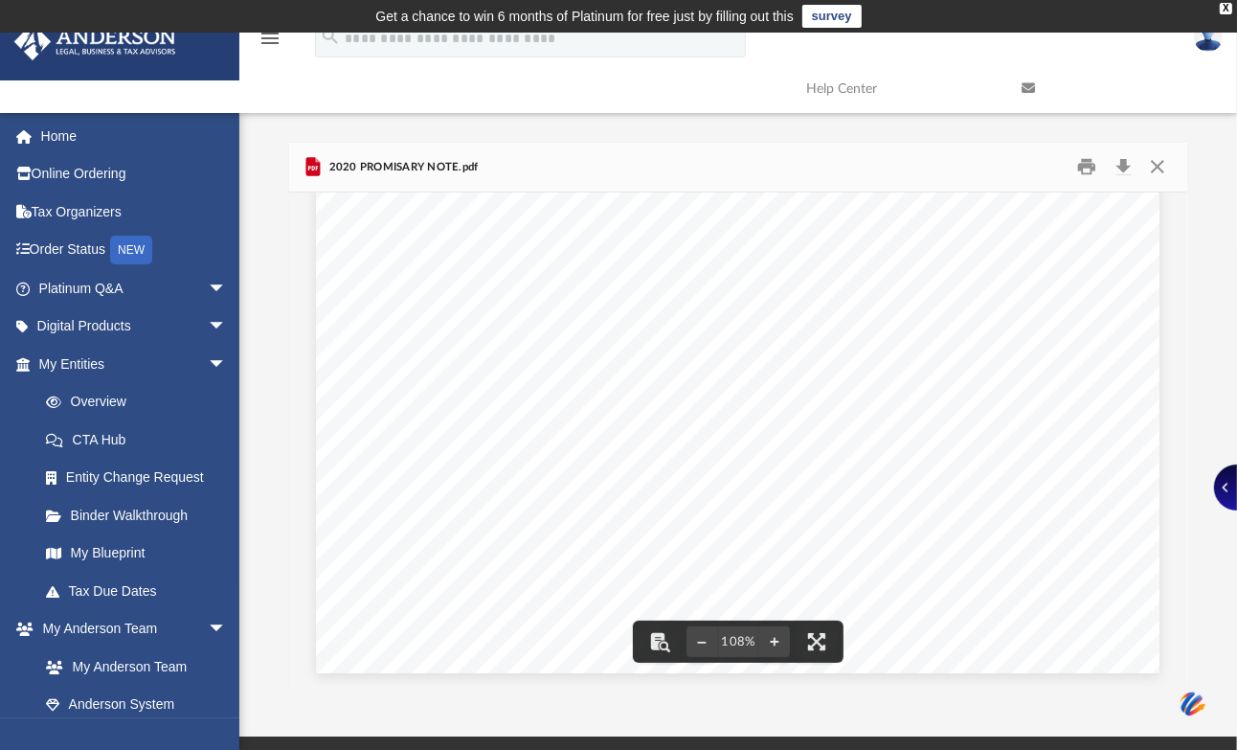
click at [512, 446] on div "Page 1" at bounding box center [737, 127] width 843 height 1091
drag, startPoint x: 479, startPoint y: 285, endPoint x: 488, endPoint y: 281, distance: 10.3
click at [1155, 160] on button "Close" at bounding box center [1157, 167] width 34 height 30
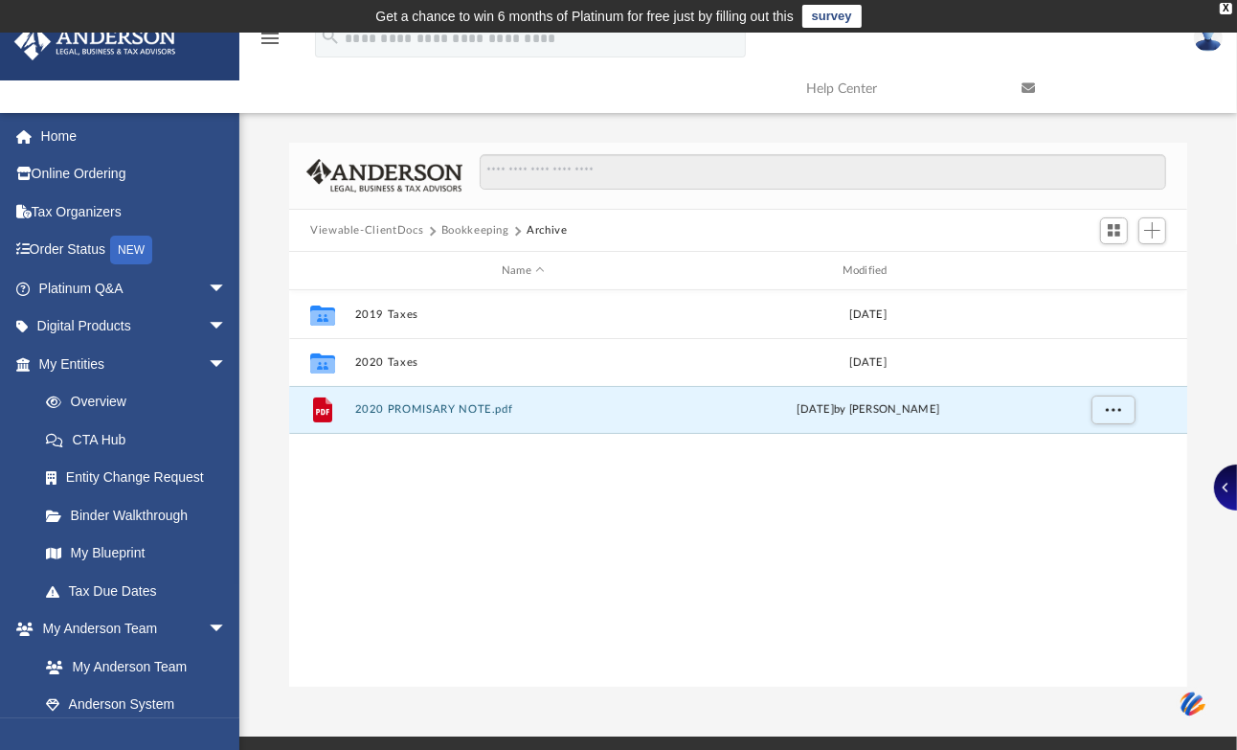
click at [424, 222] on span "Viewable-ClientDocs" at bounding box center [375, 230] width 131 height 17
click at [414, 231] on button "Viewable-ClientDocs" at bounding box center [366, 230] width 113 height 17
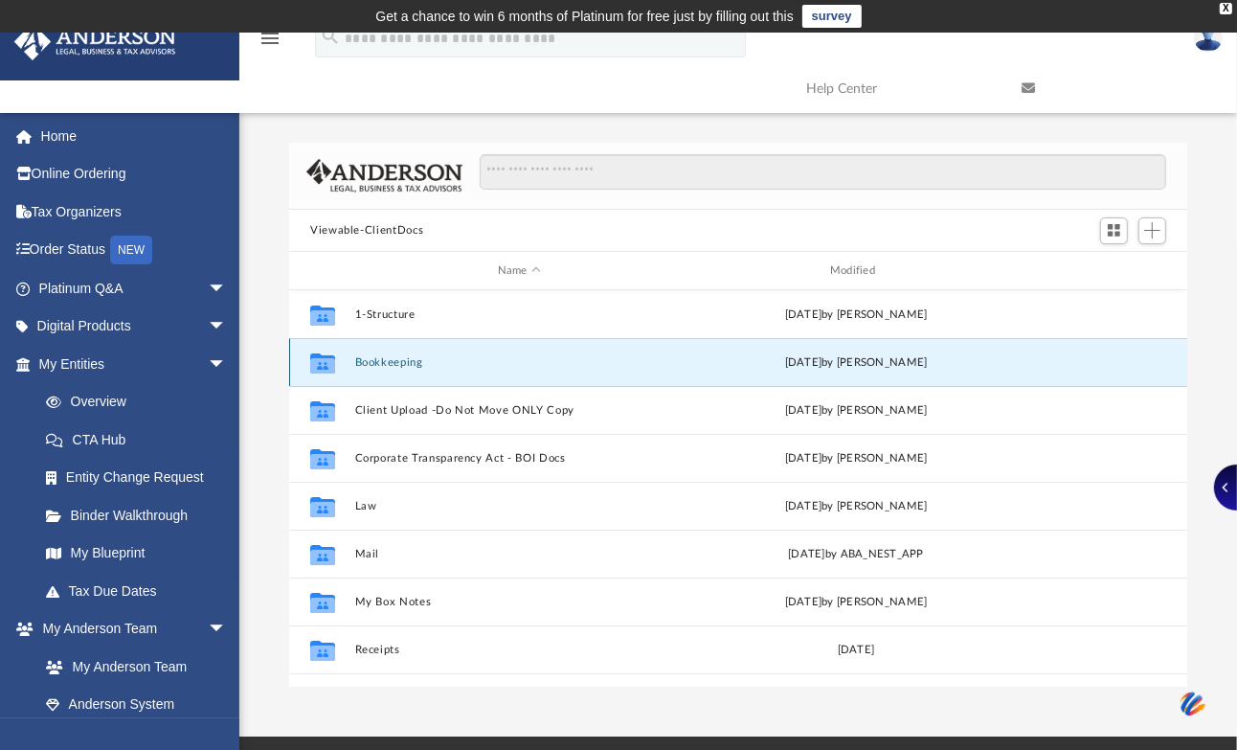
click at [404, 356] on button "Bookkeeping" at bounding box center [519, 362] width 328 height 12
click at [404, 355] on div "Collaborated Folder Bookkeeping today by Jessica Garahan" at bounding box center [738, 362] width 898 height 48
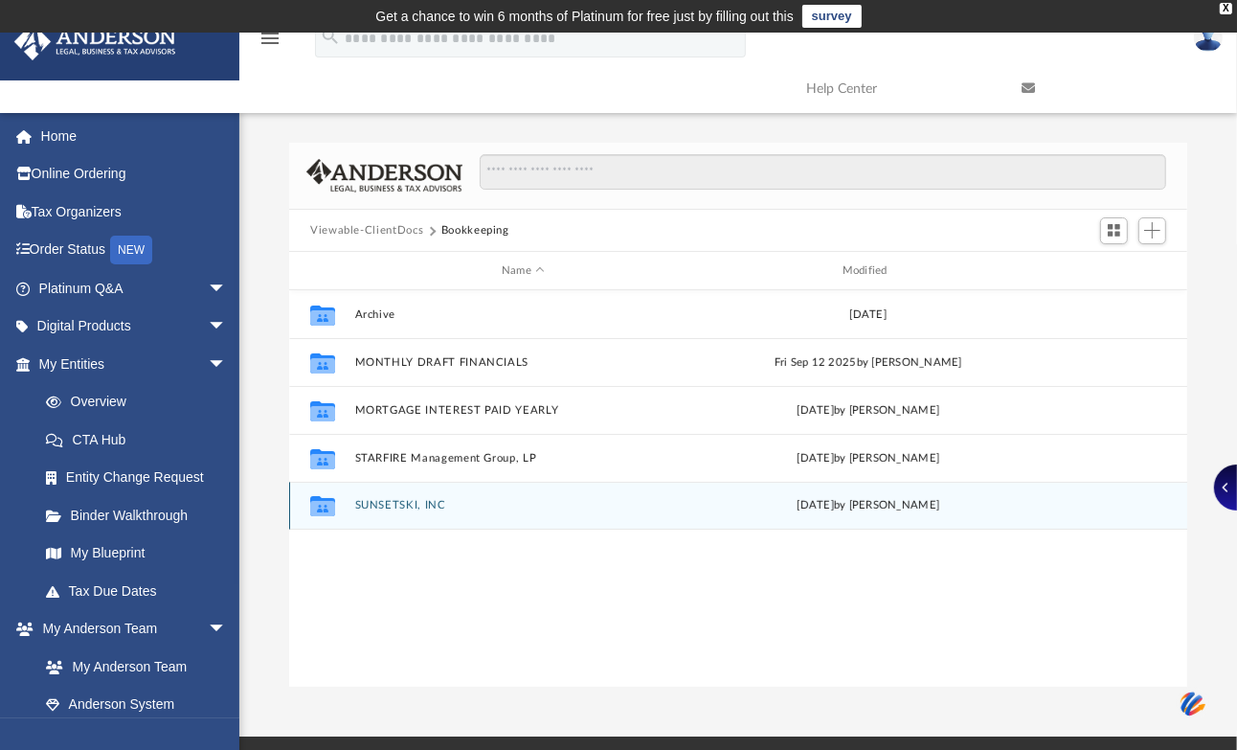
click at [390, 500] on button "SUNSETSKI, INC" at bounding box center [523, 506] width 337 height 12
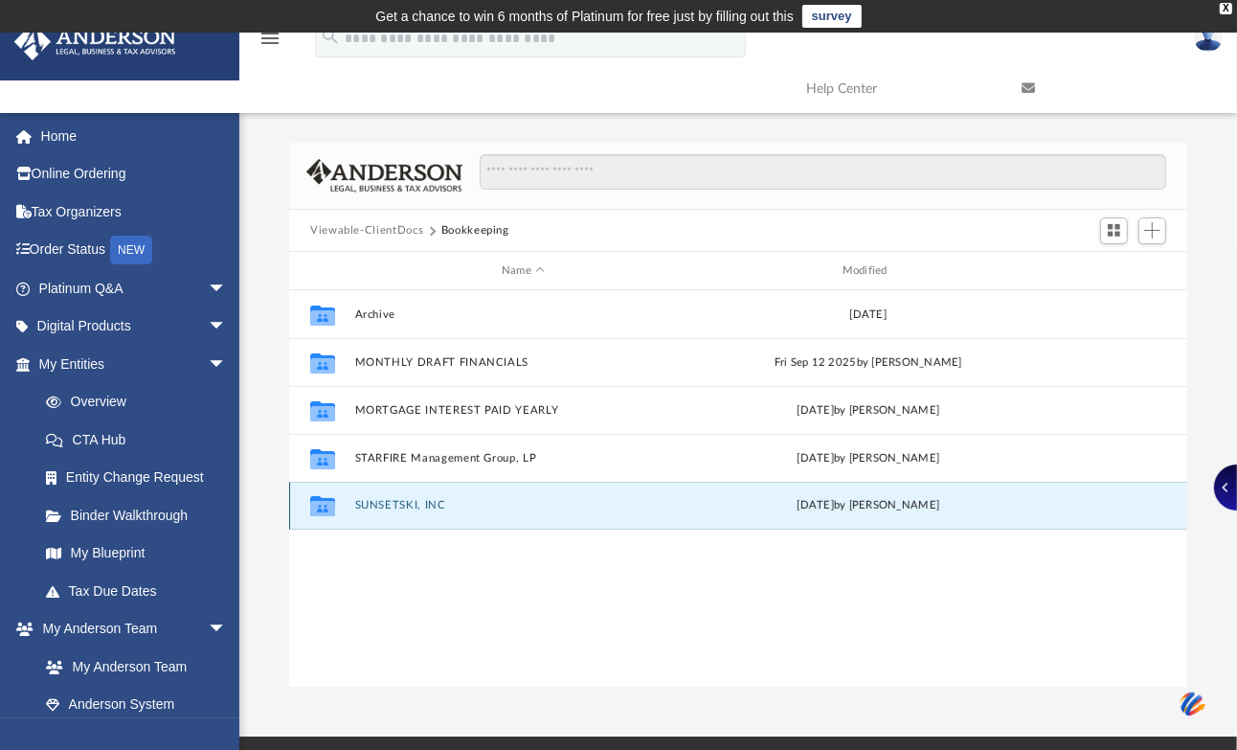
click at [390, 500] on button "SUNSETSKI, INC" at bounding box center [523, 506] width 337 height 12
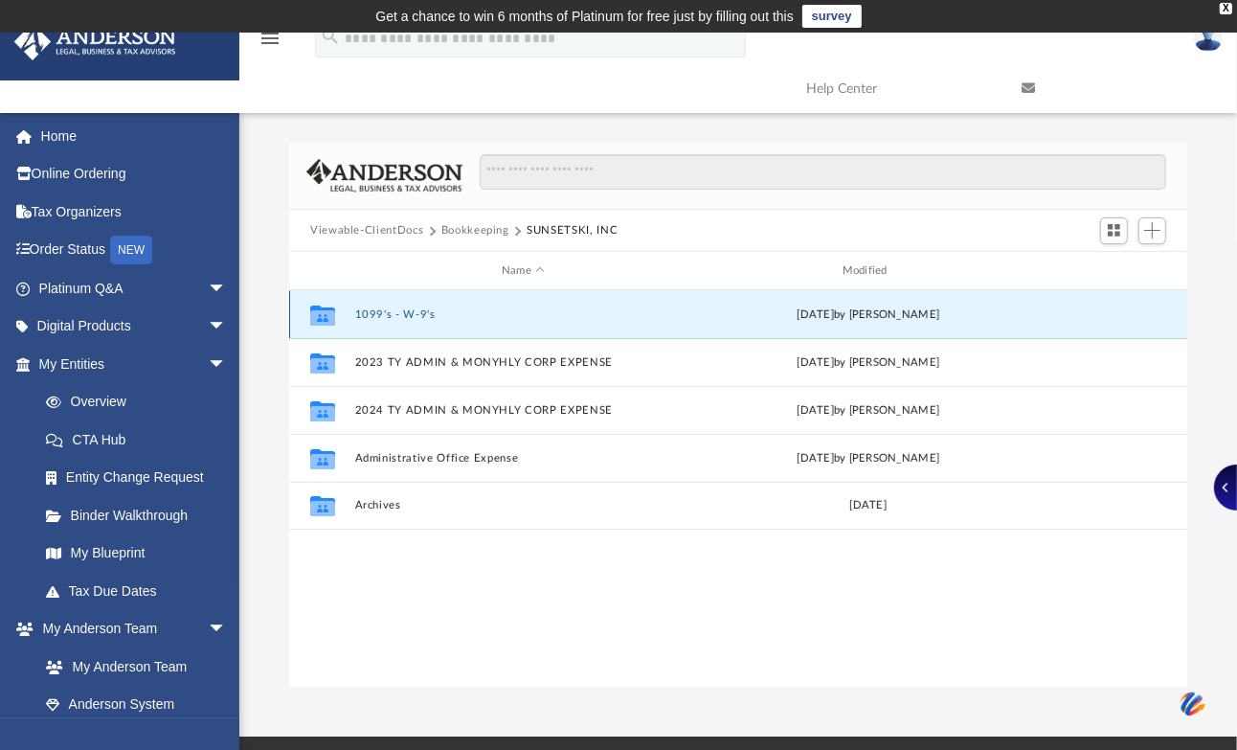
click at [397, 312] on button "1099's - W-9's" at bounding box center [523, 314] width 337 height 12
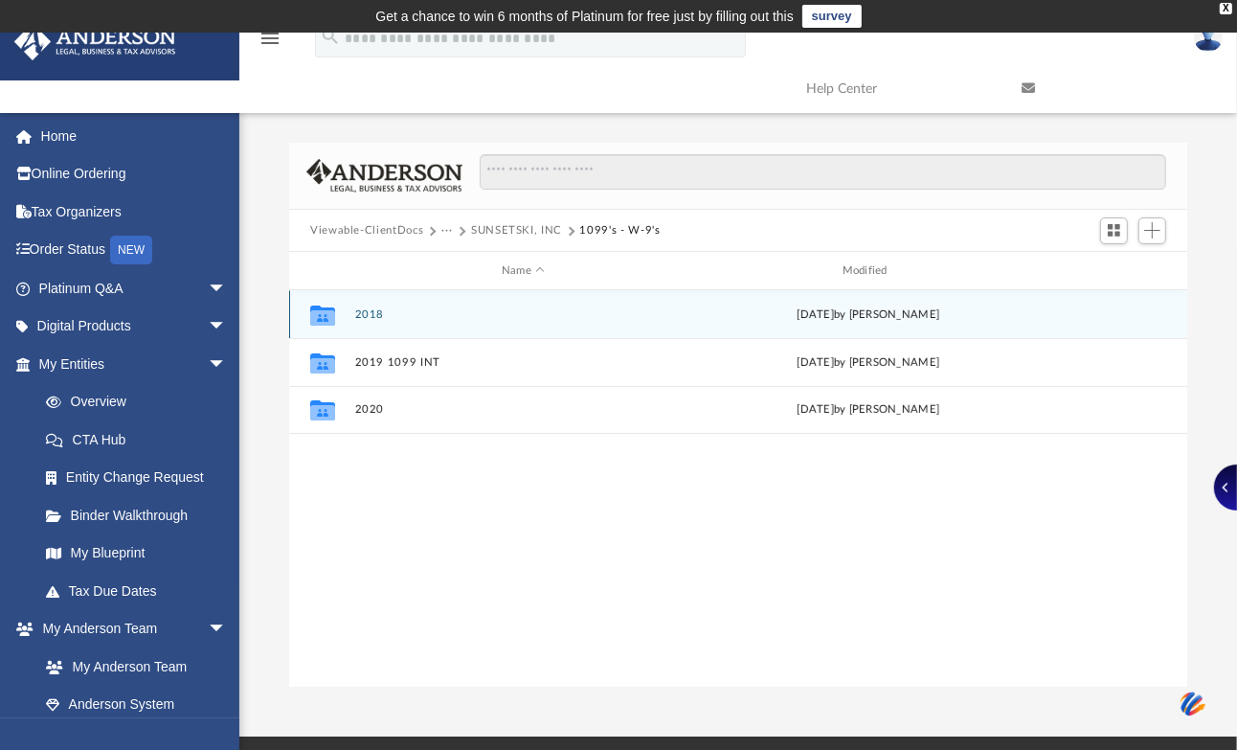
click at [370, 310] on button "2018" at bounding box center [523, 314] width 337 height 12
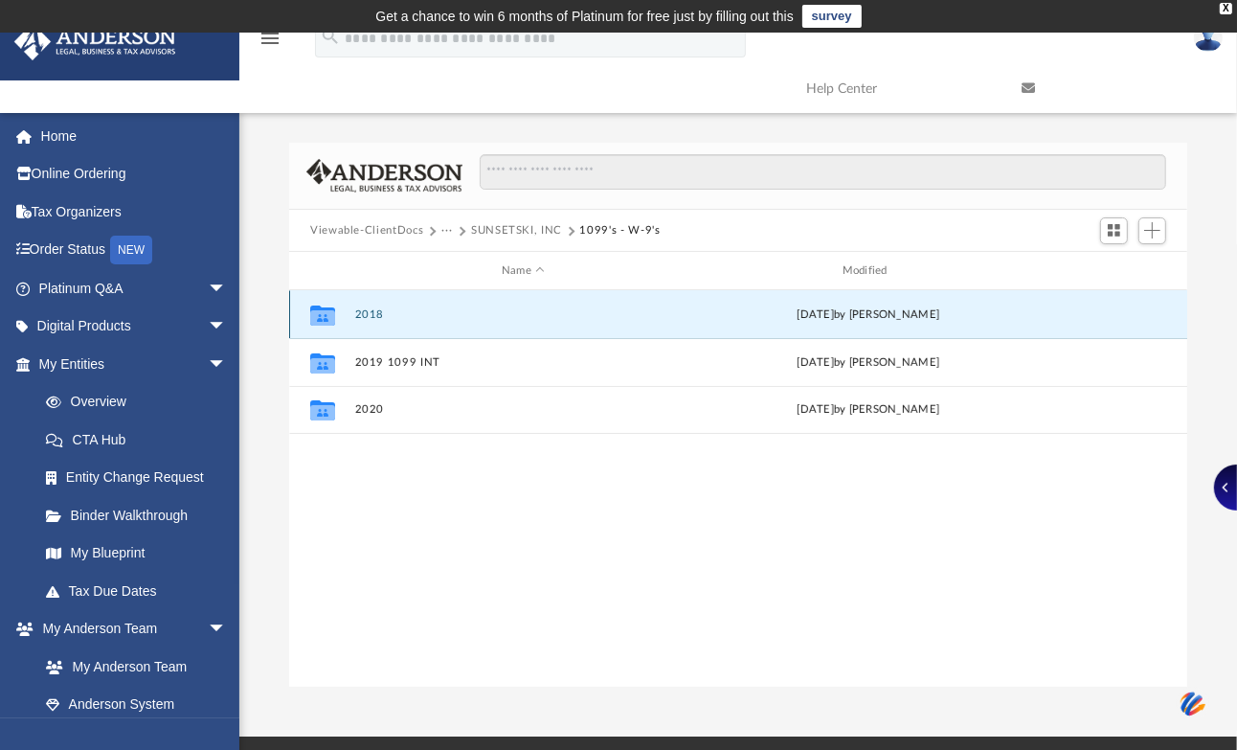
click at [370, 310] on button "2018" at bounding box center [523, 314] width 337 height 12
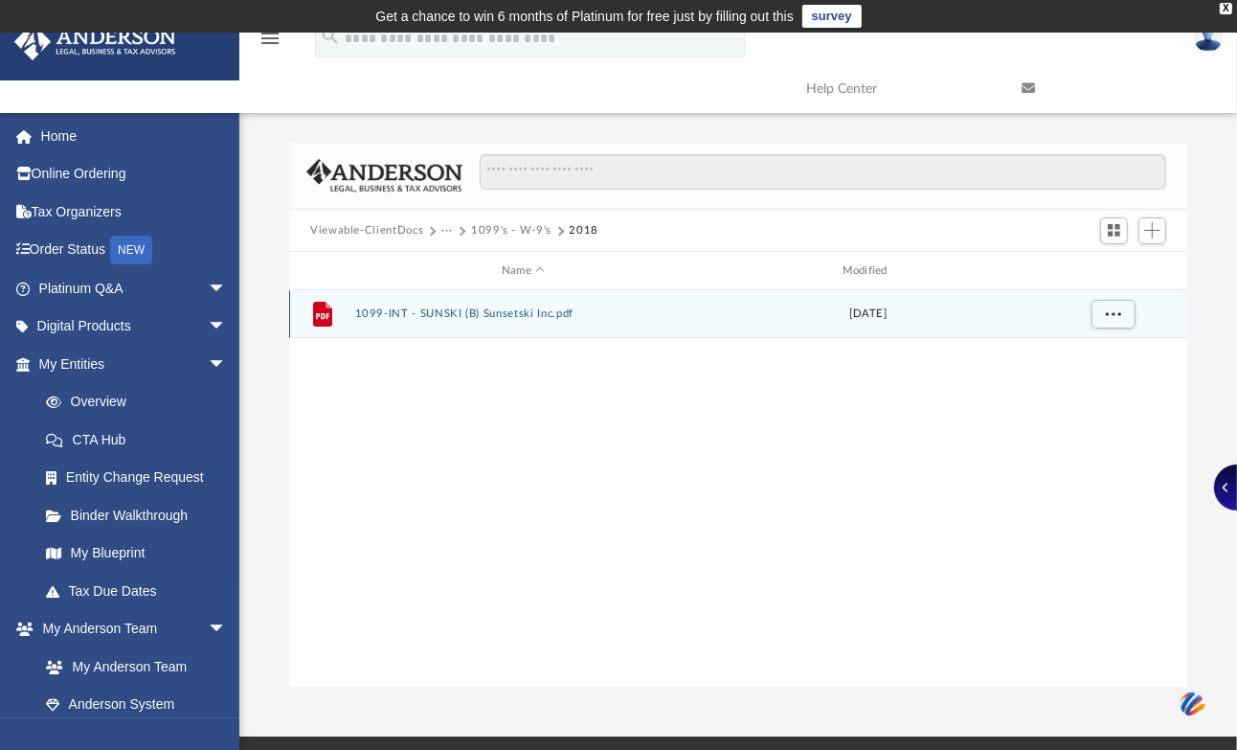
click at [484, 309] on button "1099-INT - SUNSKI (B) Sunsetski Inc.pdf" at bounding box center [523, 314] width 337 height 12
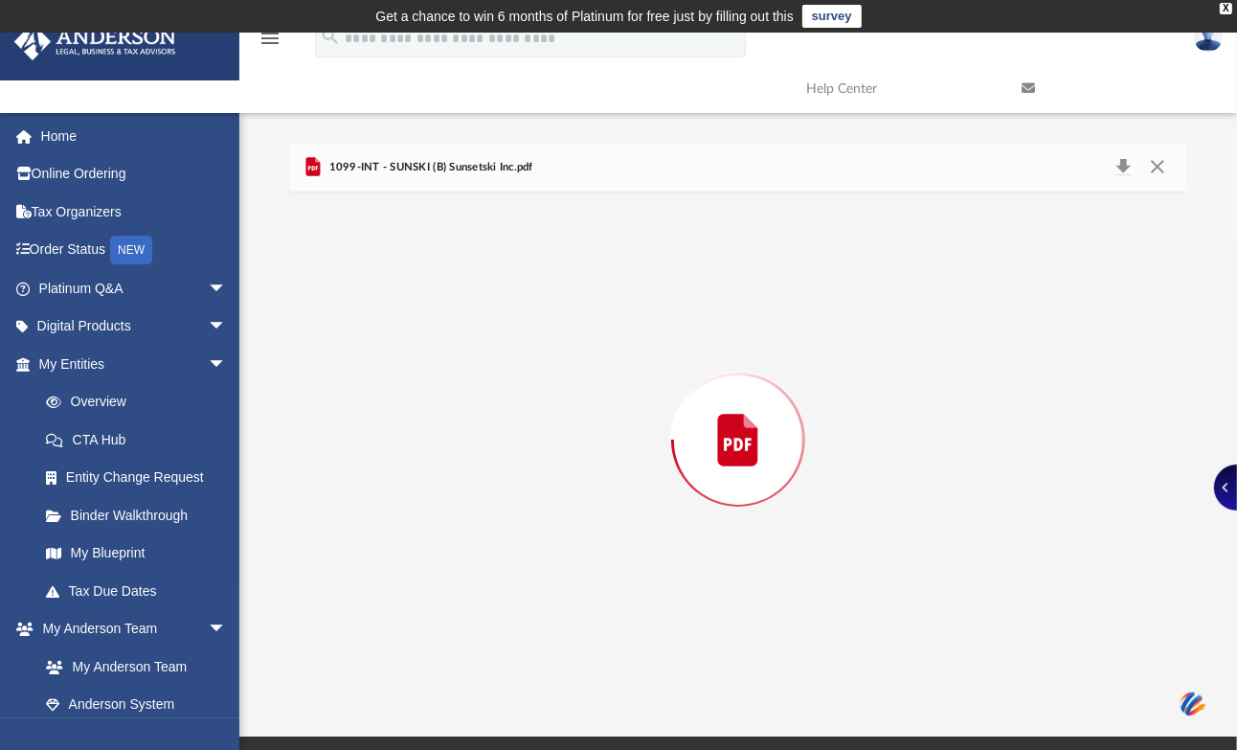
click at [484, 309] on div "Preview" at bounding box center [738, 439] width 898 height 494
click at [1154, 159] on button "Close" at bounding box center [1157, 167] width 34 height 30
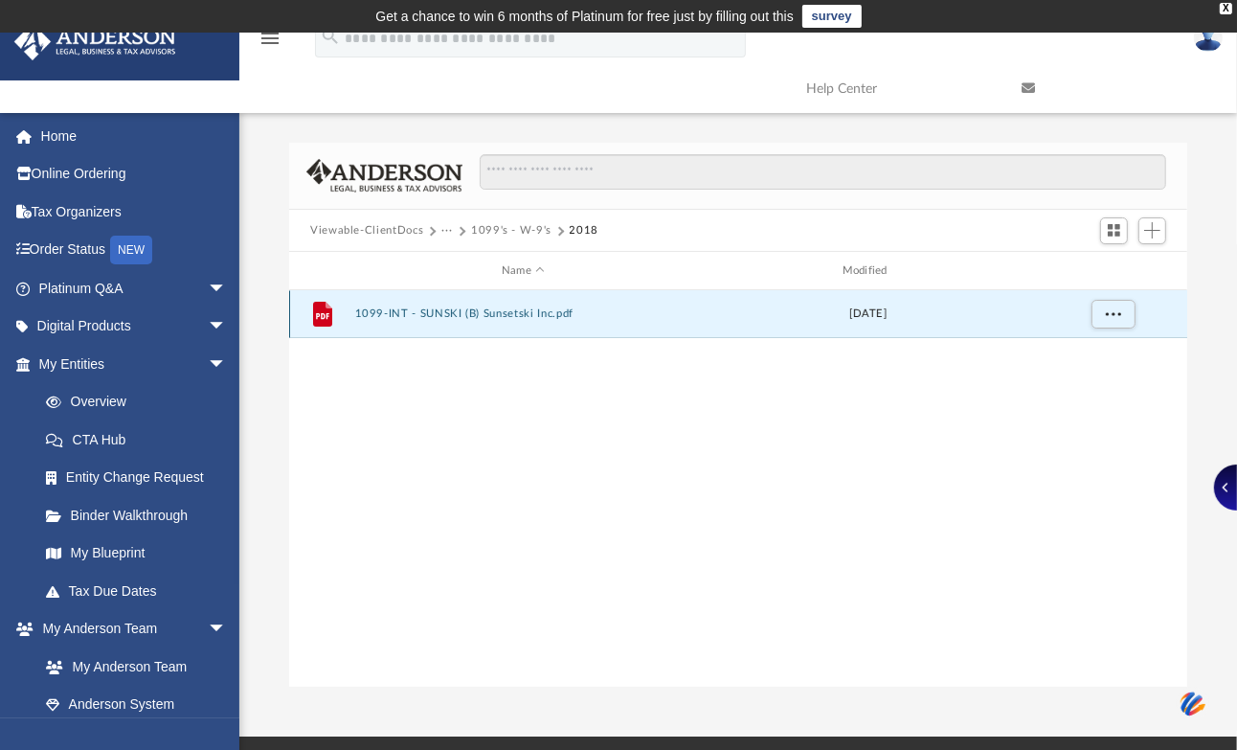
click at [495, 308] on button "1099-INT - SUNSKI (B) Sunsetski Inc.pdf" at bounding box center [523, 314] width 337 height 12
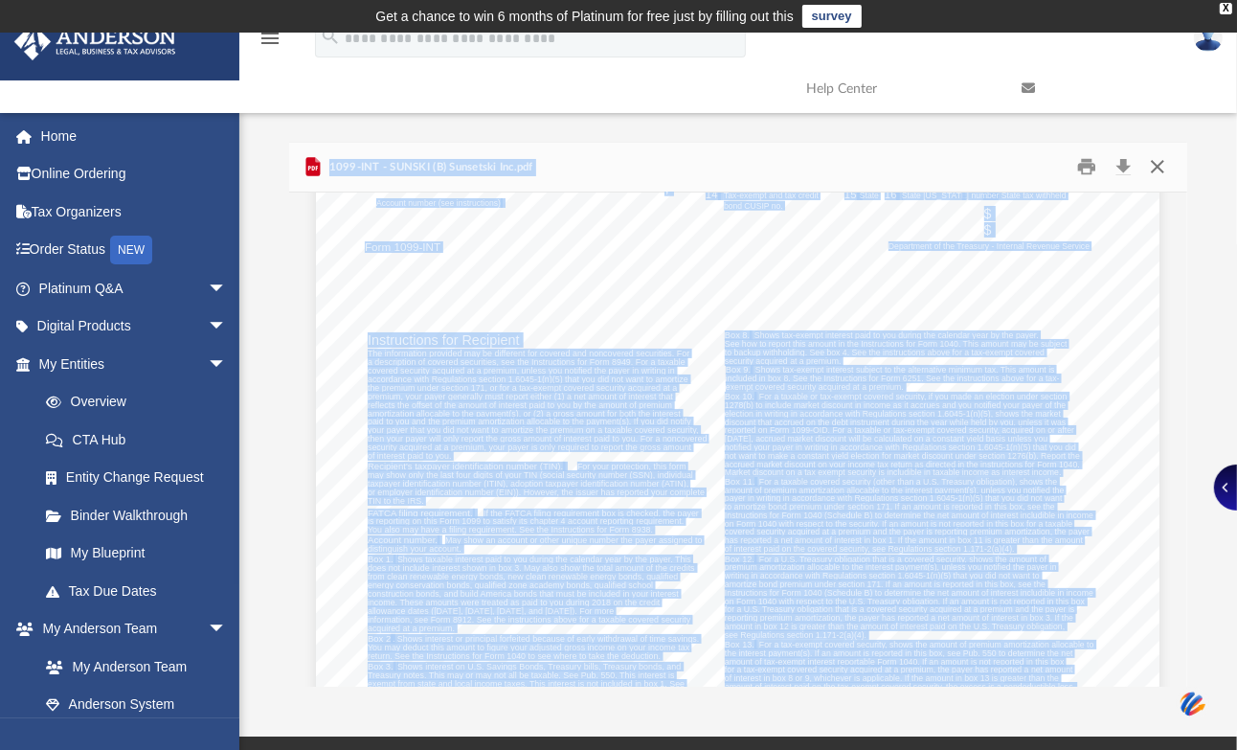
click at [1156, 164] on button "Close" at bounding box center [1157, 167] width 34 height 30
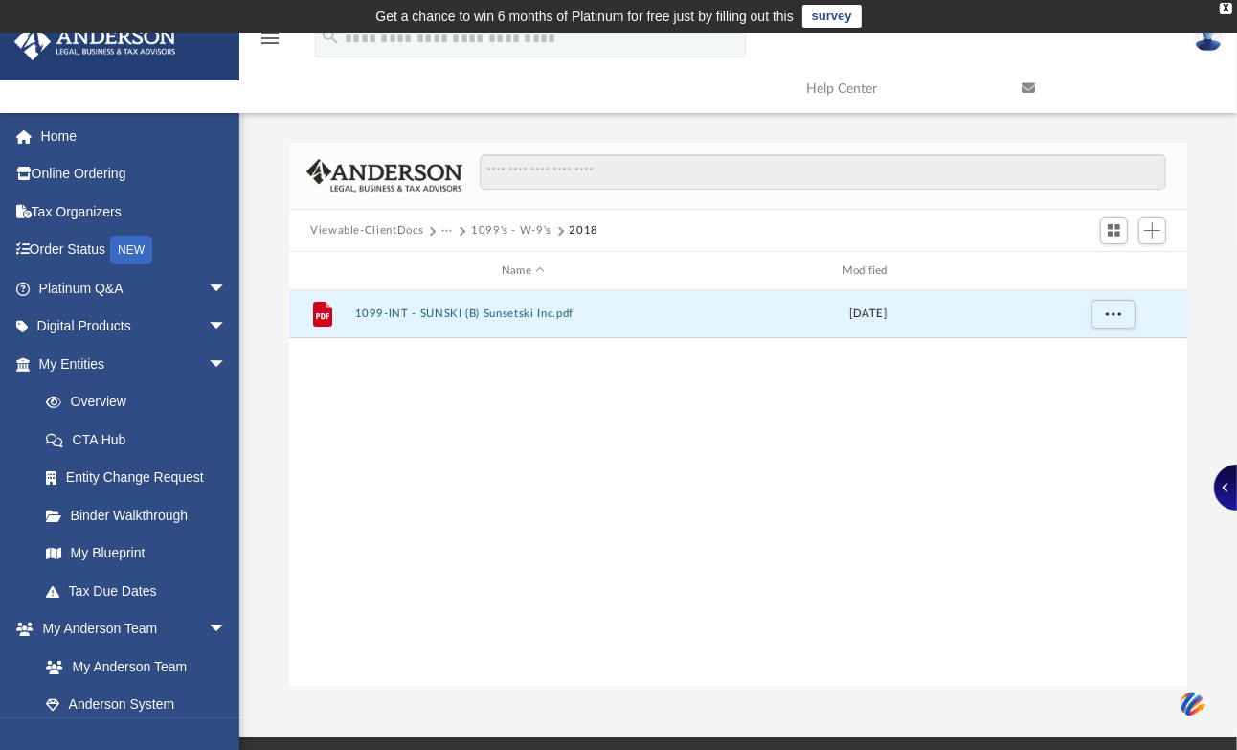
click at [514, 224] on button "1099's - W-9's" at bounding box center [511, 230] width 80 height 17
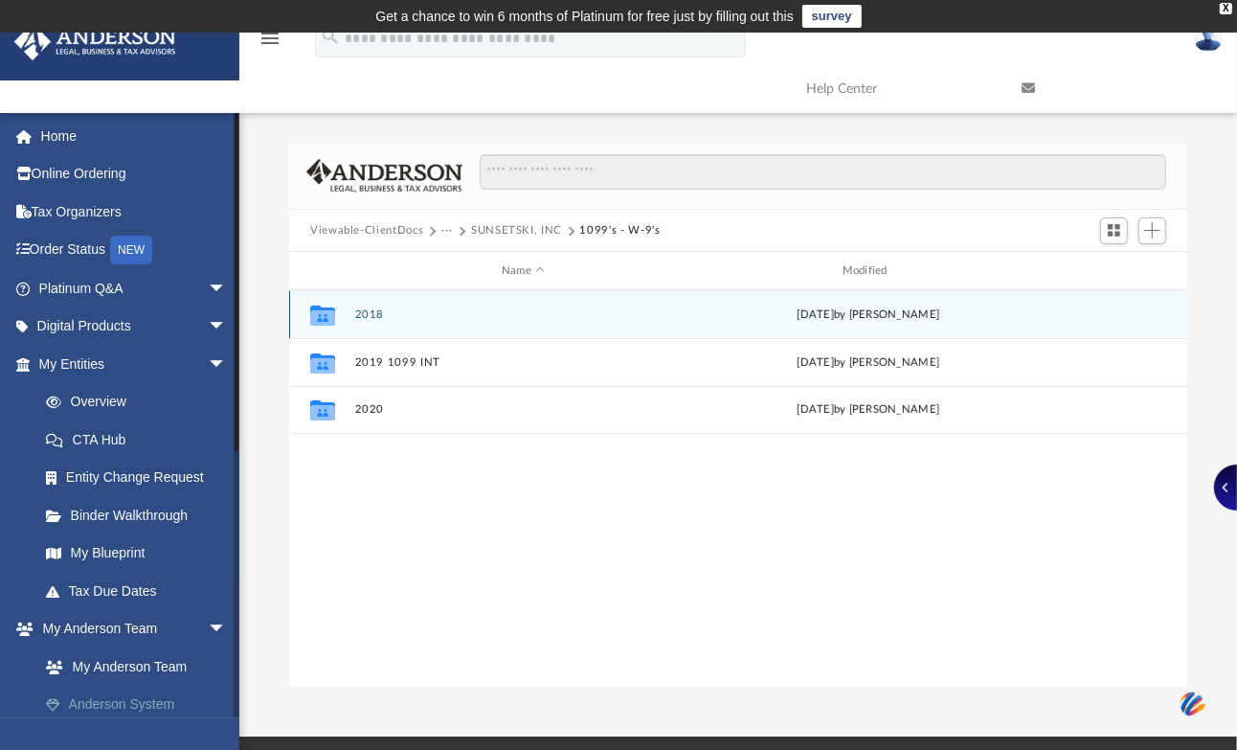
scroll to position [354, 0]
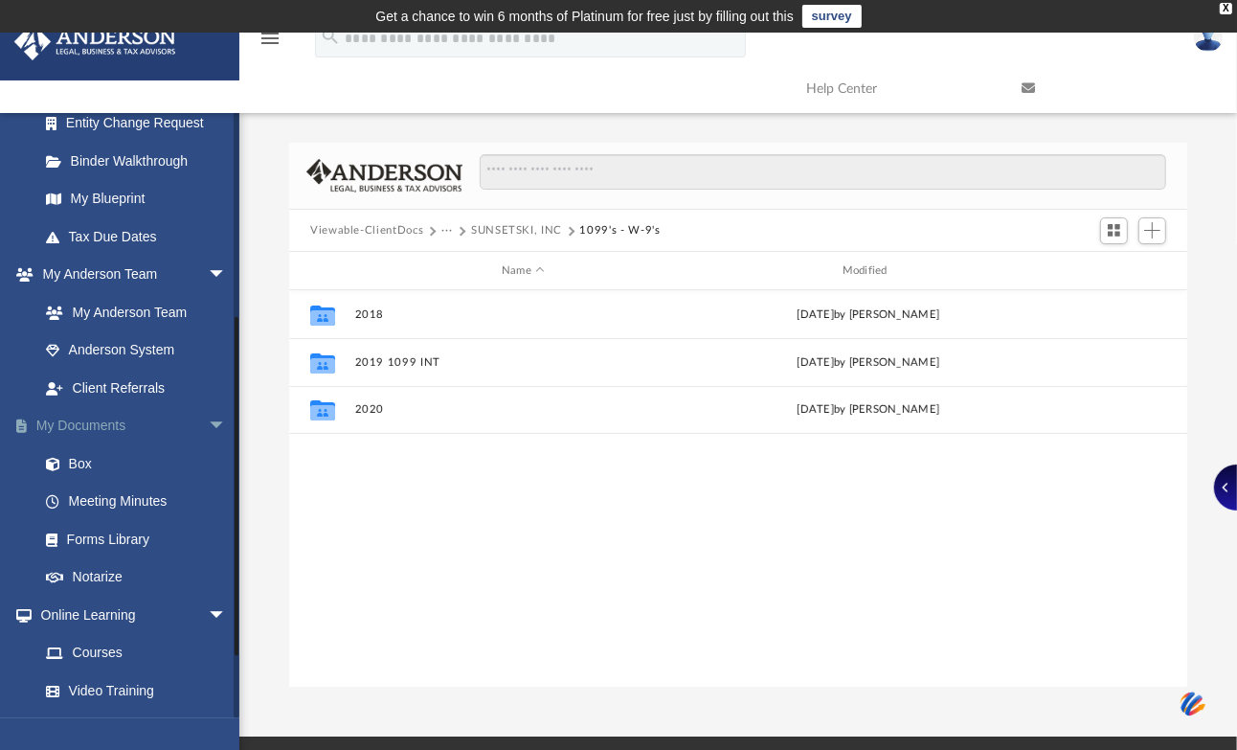
click at [208, 419] on span "arrow_drop_down" at bounding box center [227, 426] width 38 height 39
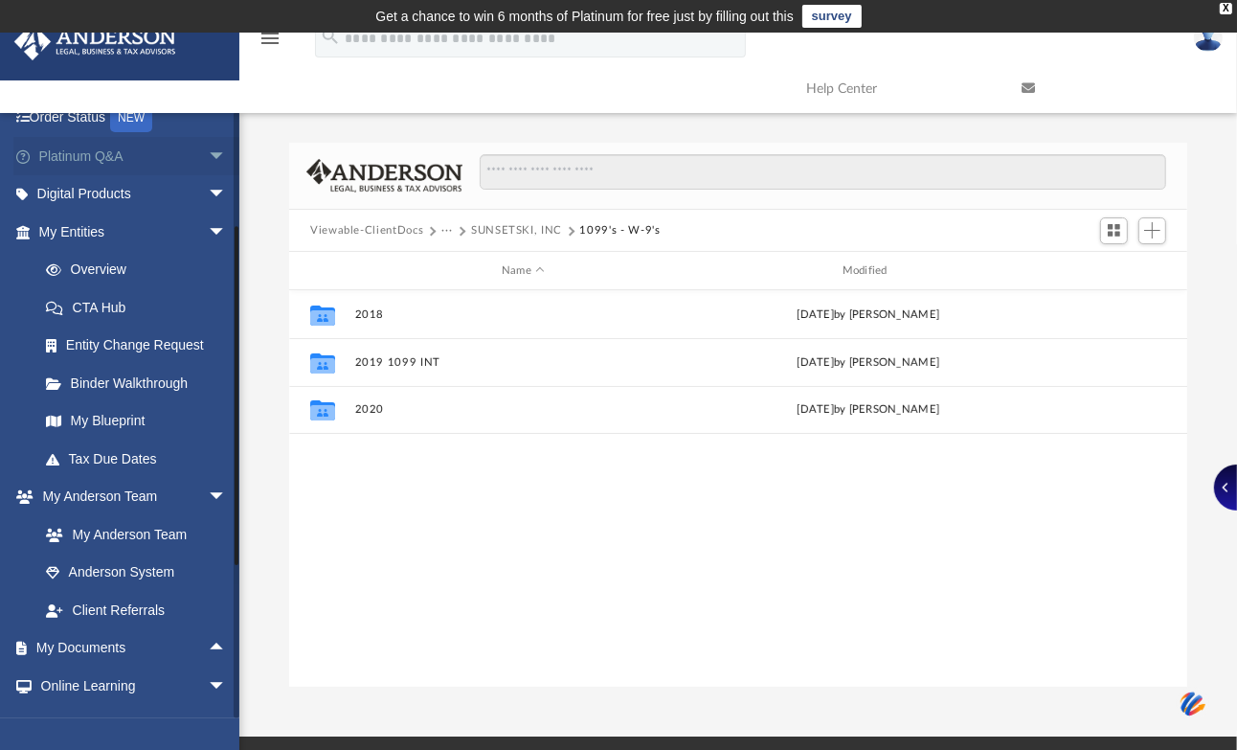
scroll to position [0, 0]
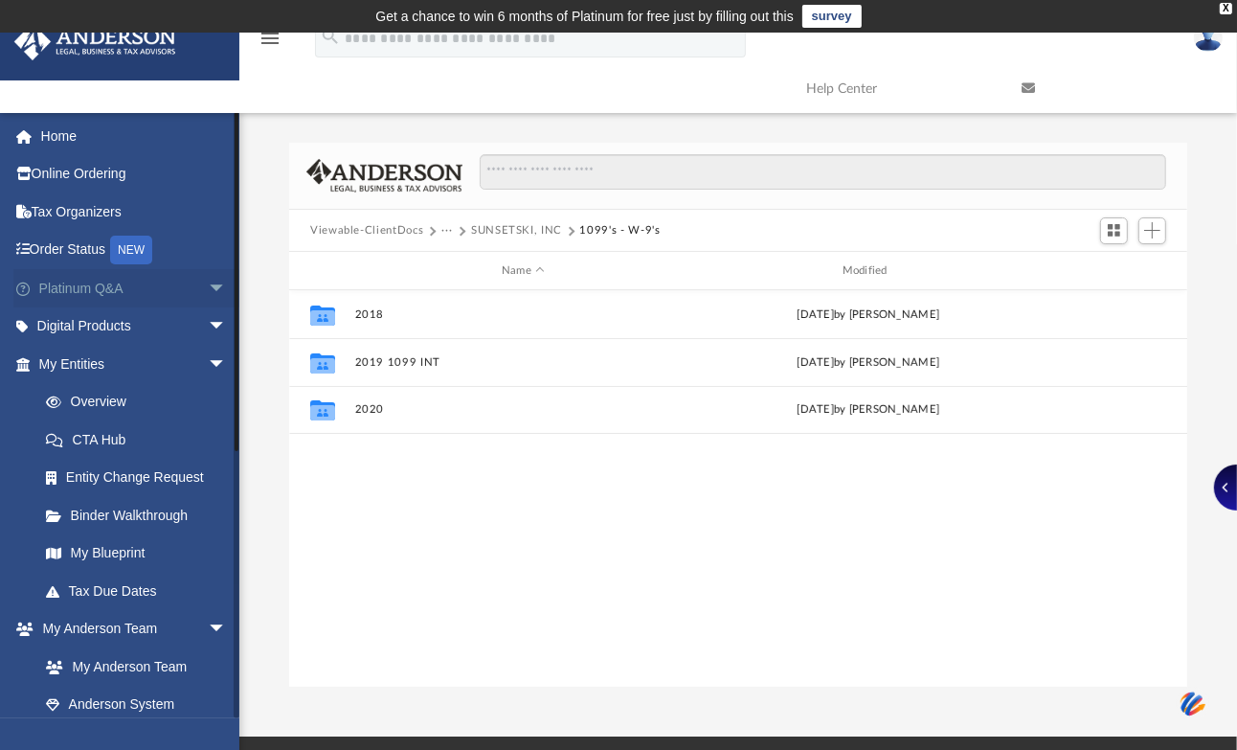
click at [108, 281] on link "Platinum Q&A arrow_drop_down" at bounding box center [134, 288] width 242 height 38
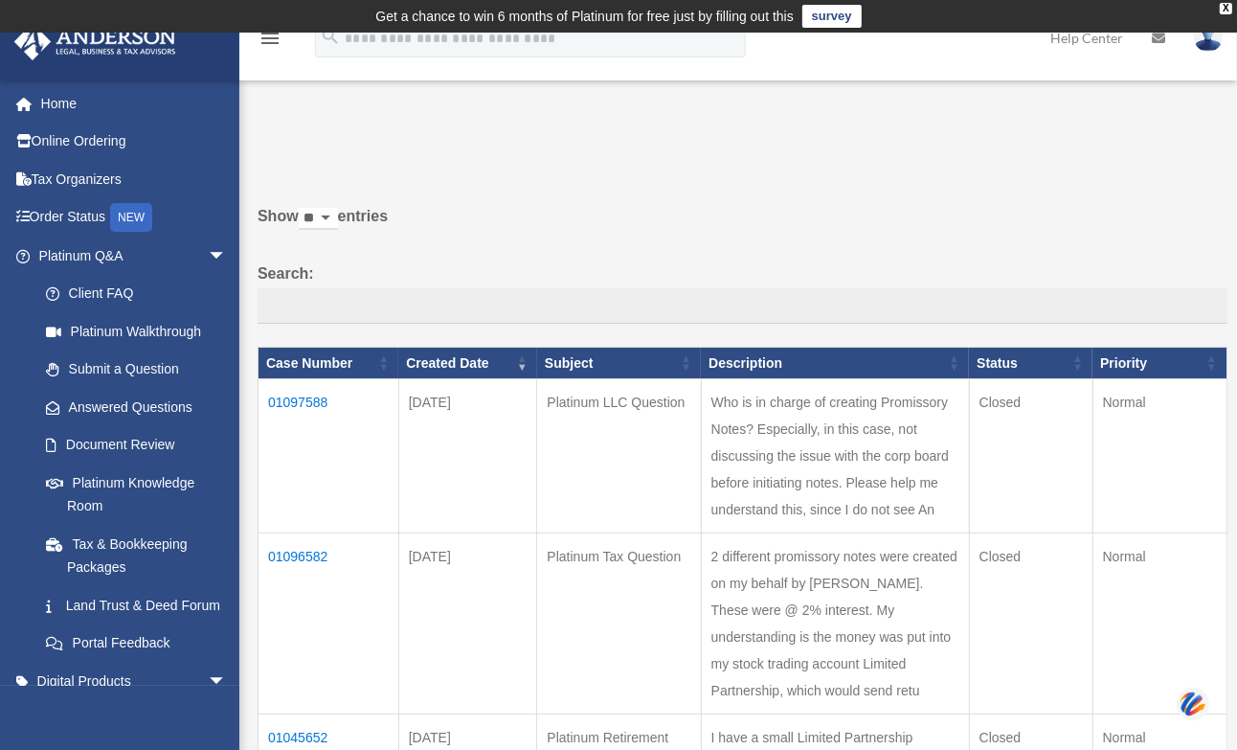
click at [310, 399] on td "01097588" at bounding box center [328, 456] width 141 height 154
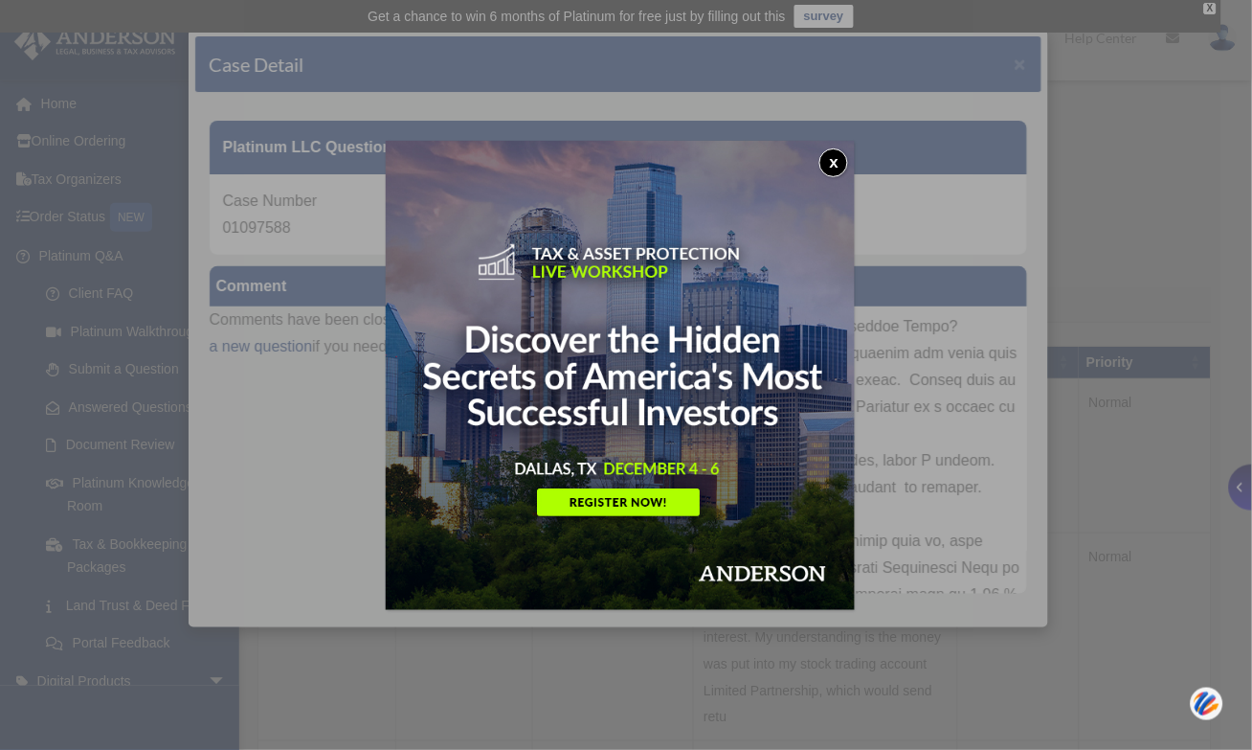
click at [834, 155] on button "x" at bounding box center [833, 162] width 29 height 29
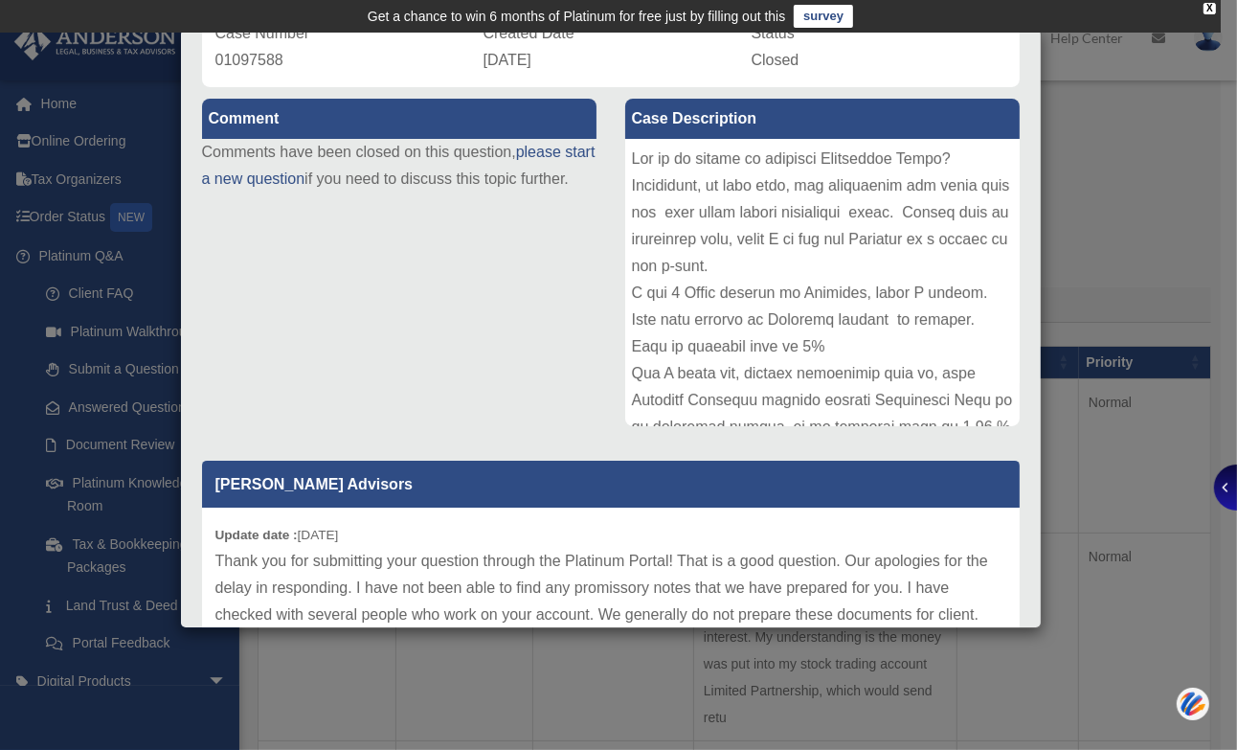
scroll to position [346, 0]
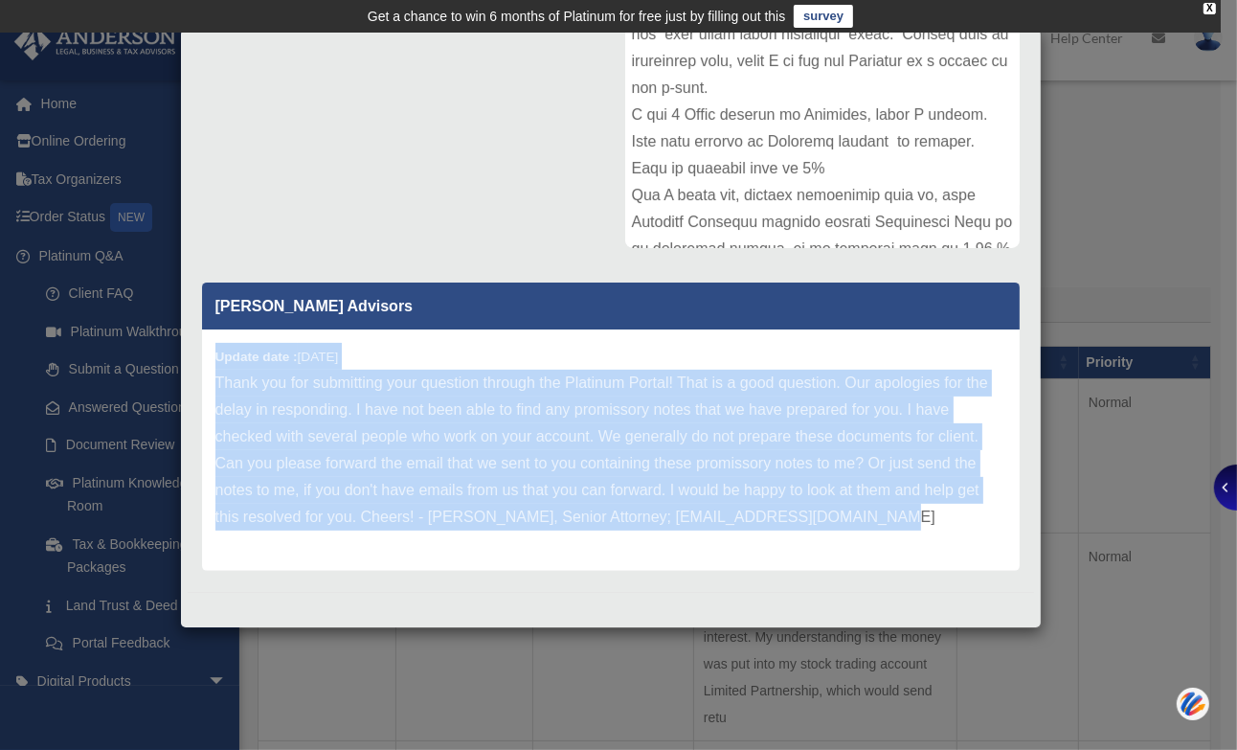
drag, startPoint x: 215, startPoint y: 345, endPoint x: 700, endPoint y: 471, distance: 500.6
click at [960, 551] on div "Update date : [DATE] Thank you for submitting your question through the Platinu…" at bounding box center [611, 449] width 818 height 241
copy div "Update date : [DATE] Thank you for submitting your question through the Platinu…"
